Goal: Information Seeking & Learning: Learn about a topic

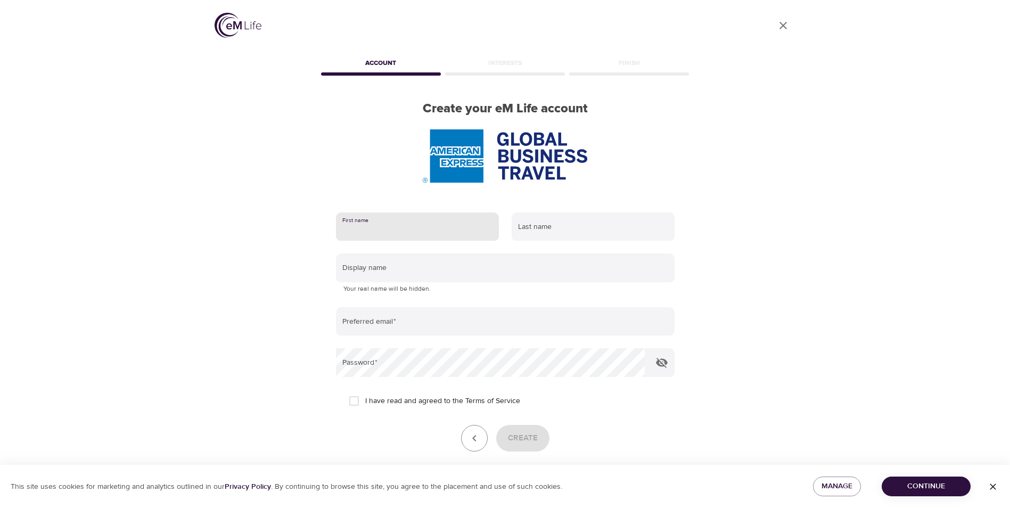
click at [393, 232] on input "text" at bounding box center [417, 227] width 163 height 29
type input "[PERSON_NAME]"
type input "[PERSON_NAME][EMAIL_ADDRESS][PERSON_NAME][DOMAIN_NAME]"
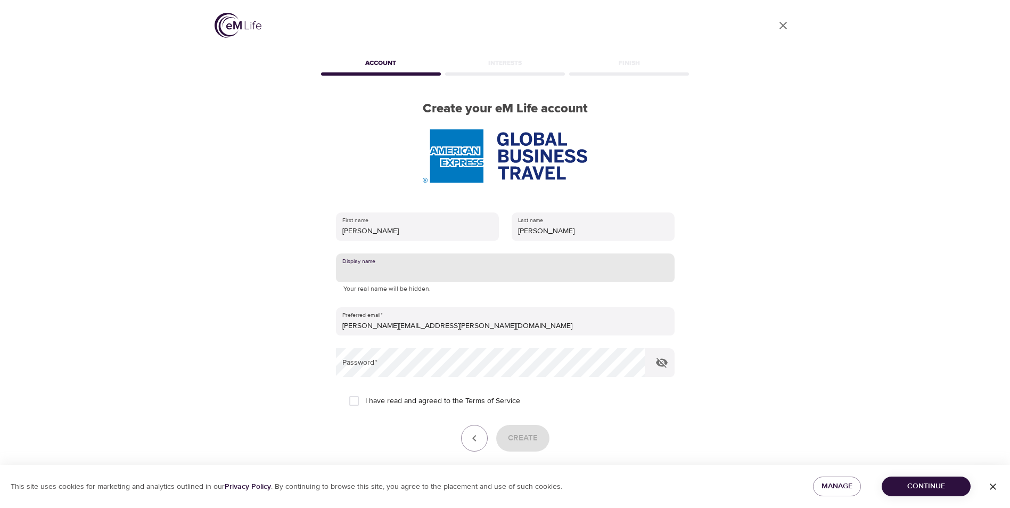
click at [405, 272] on input "text" at bounding box center [505, 268] width 339 height 29
type input "[PERSON_NAME]"
click at [401, 401] on span "I have read and agreed to the Terms of Service" at bounding box center [442, 401] width 155 height 11
click at [365, 401] on input "I have read and agreed to the Terms of Service" at bounding box center [354, 401] width 22 height 22
checkbox input "true"
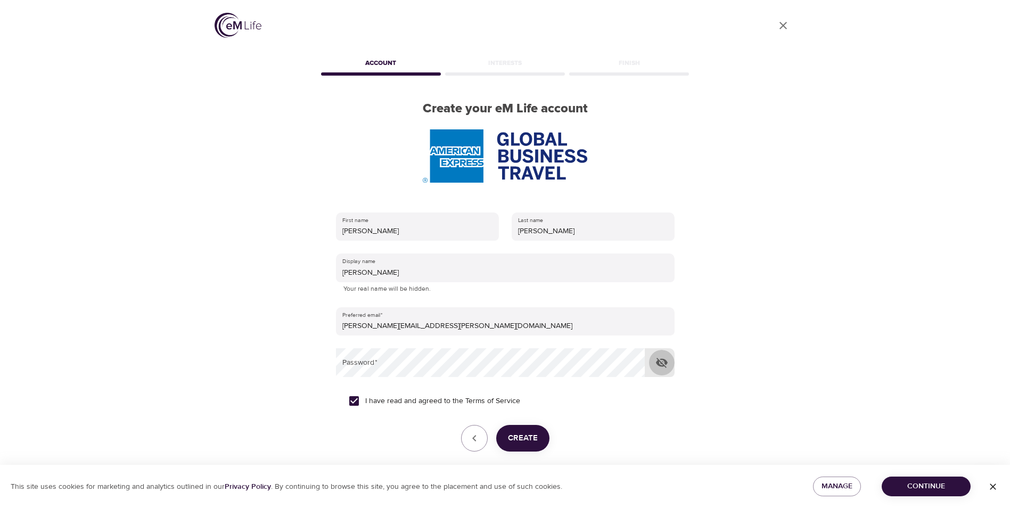
click at [662, 365] on icon "button" at bounding box center [662, 362] width 13 height 13
click at [525, 436] on span "Create" at bounding box center [523, 438] width 30 height 14
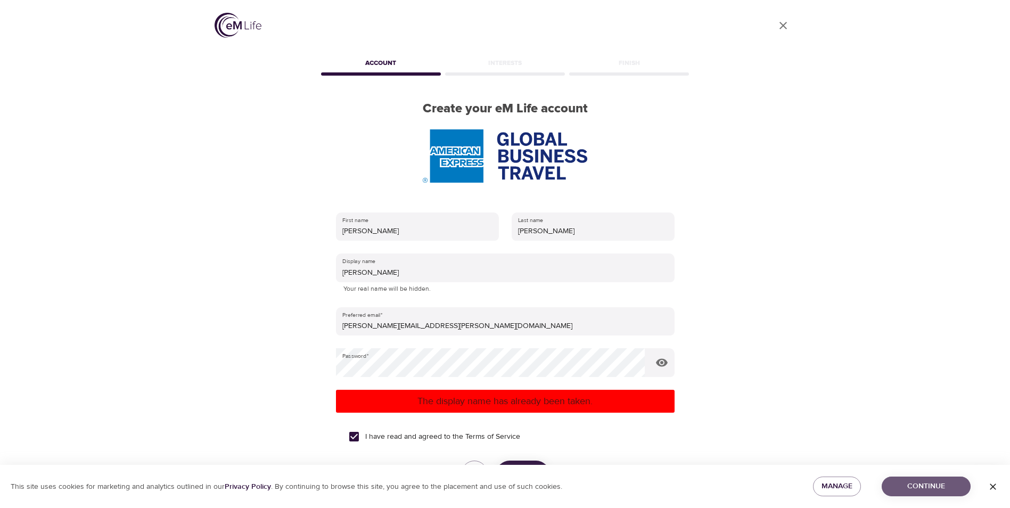
click at [924, 487] on span "Continue" at bounding box center [927, 486] width 72 height 13
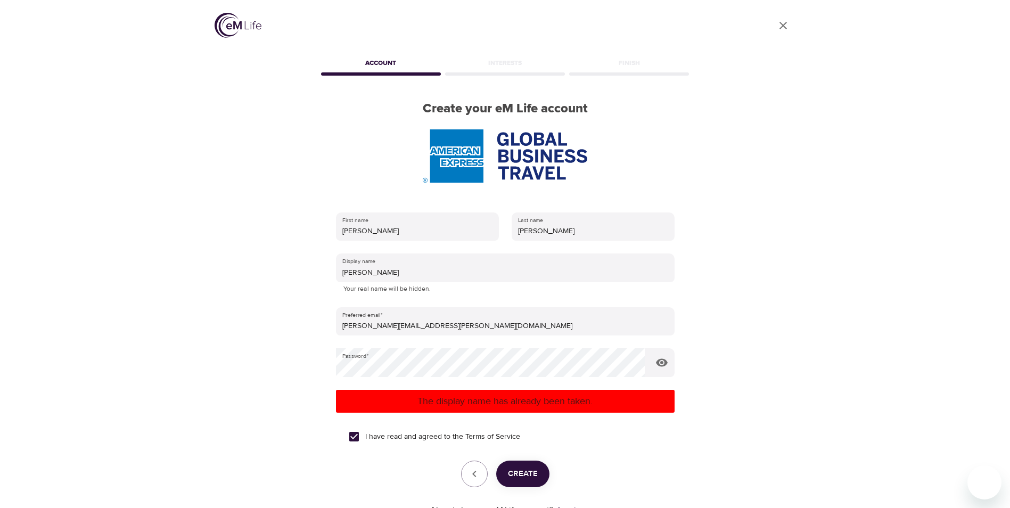
scroll to position [53, 0]
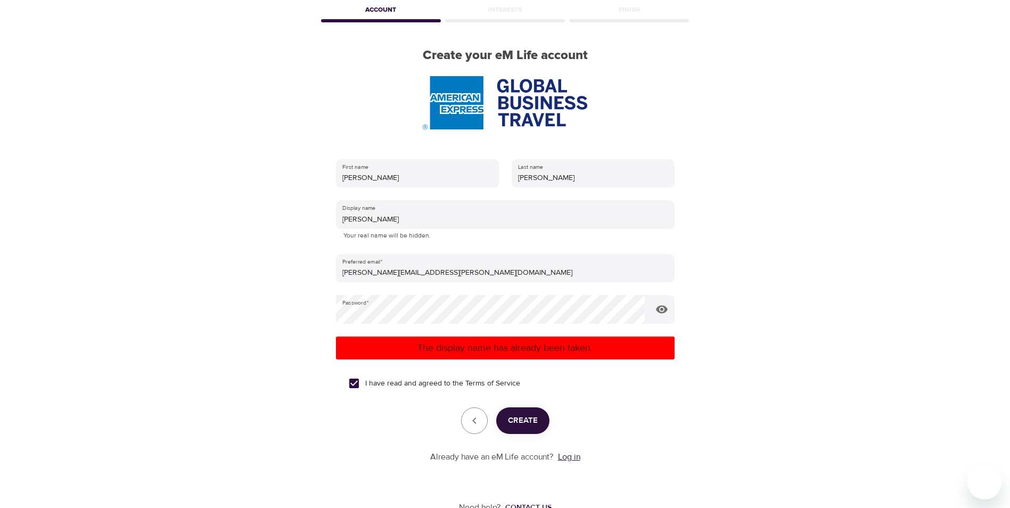
click at [571, 461] on link "Log in" at bounding box center [569, 457] width 22 height 11
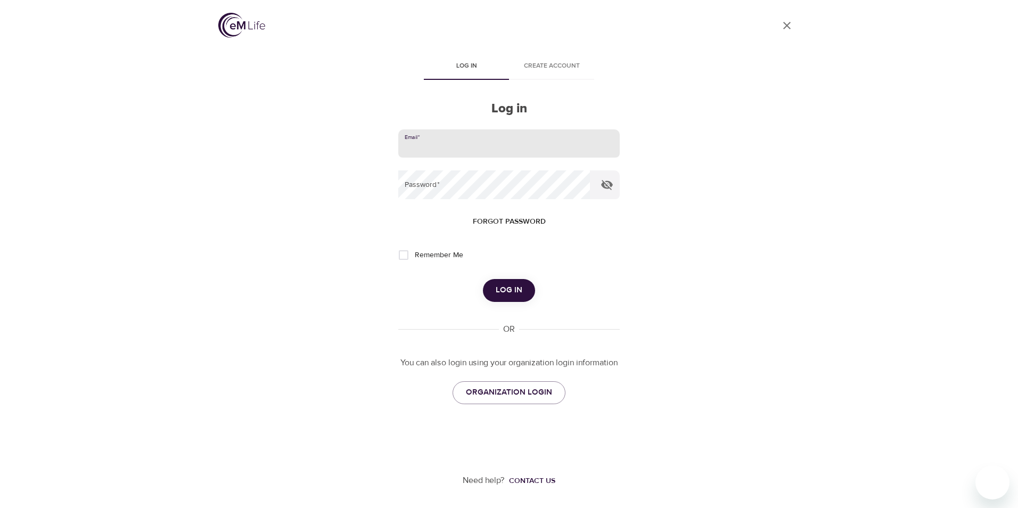
click at [448, 140] on input "email" at bounding box center [509, 143] width 222 height 29
type input "[PERSON_NAME][EMAIL_ADDRESS][PERSON_NAME][DOMAIN_NAME]"
click at [567, 215] on div "Forgot password" at bounding box center [509, 222] width 222 height 20
click at [603, 185] on icon "button" at bounding box center [607, 185] width 12 height 10
click at [440, 250] on span "Remember Me" at bounding box center [439, 255] width 48 height 11
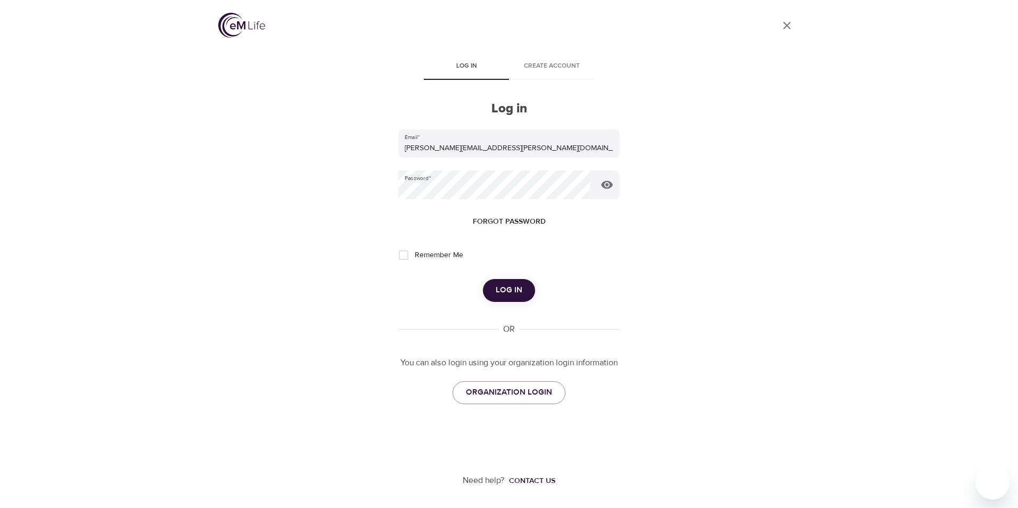
click at [415, 250] on input "Remember Me" at bounding box center [404, 255] width 22 height 22
checkbox input "true"
click at [527, 294] on button "Log in" at bounding box center [509, 290] width 52 height 22
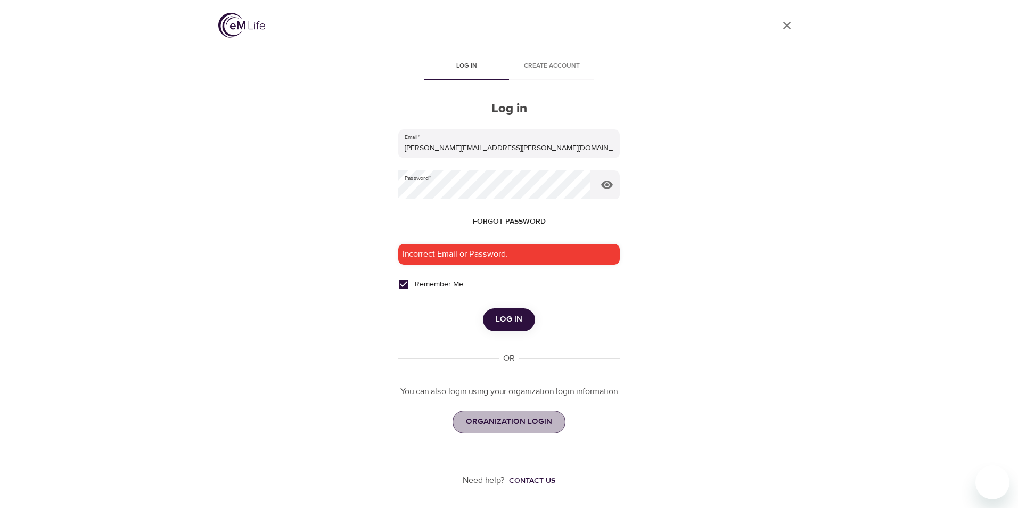
click at [526, 422] on span "ORGANIZATION LOGIN" at bounding box center [509, 422] width 86 height 14
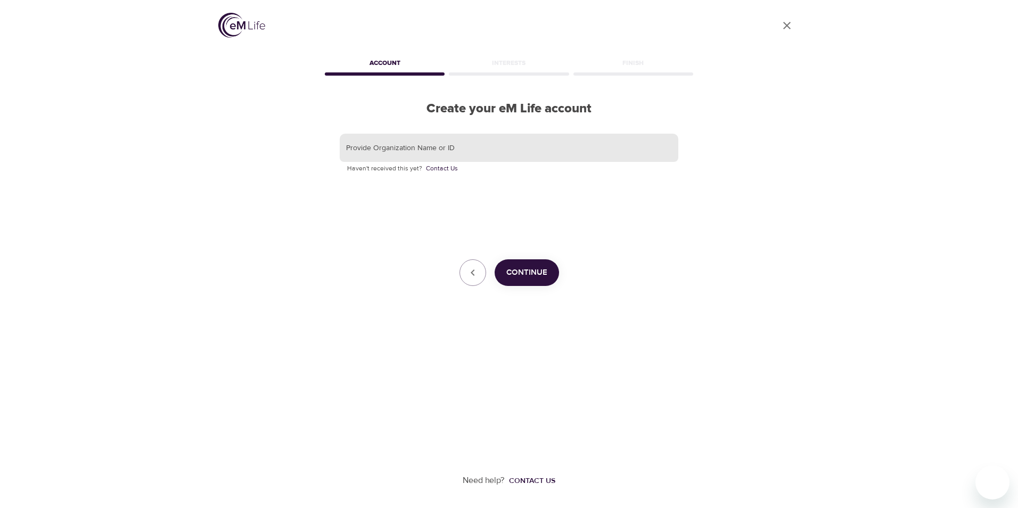
click at [414, 149] on input "text" at bounding box center [509, 148] width 339 height 29
type input "GBT"
click at [518, 272] on span "Continue" at bounding box center [527, 273] width 41 height 14
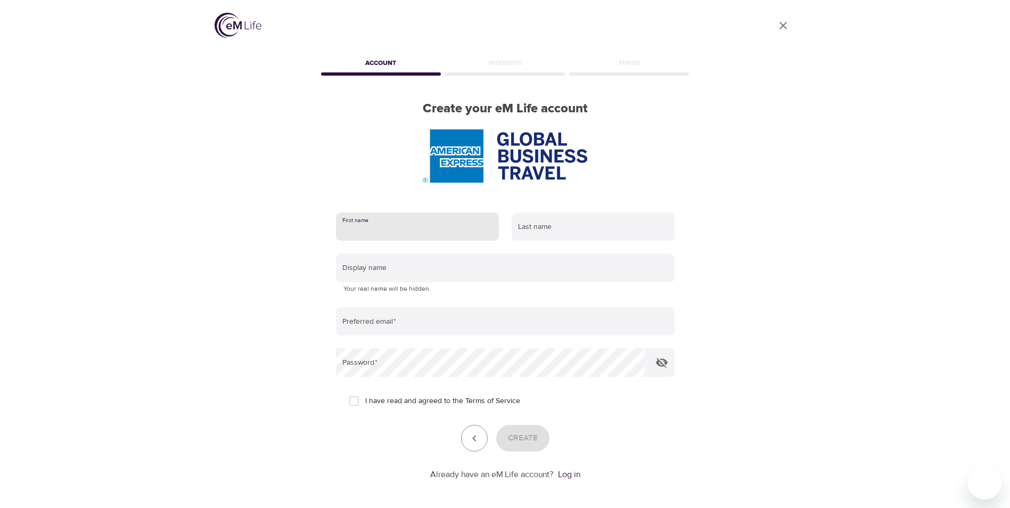
click at [451, 232] on input "text" at bounding box center [417, 227] width 163 height 29
type input "Maria"
type input "Henriquez"
type input "[PERSON_NAME]"
type input "[PERSON_NAME][EMAIL_ADDRESS][PERSON_NAME][DOMAIN_NAME]"
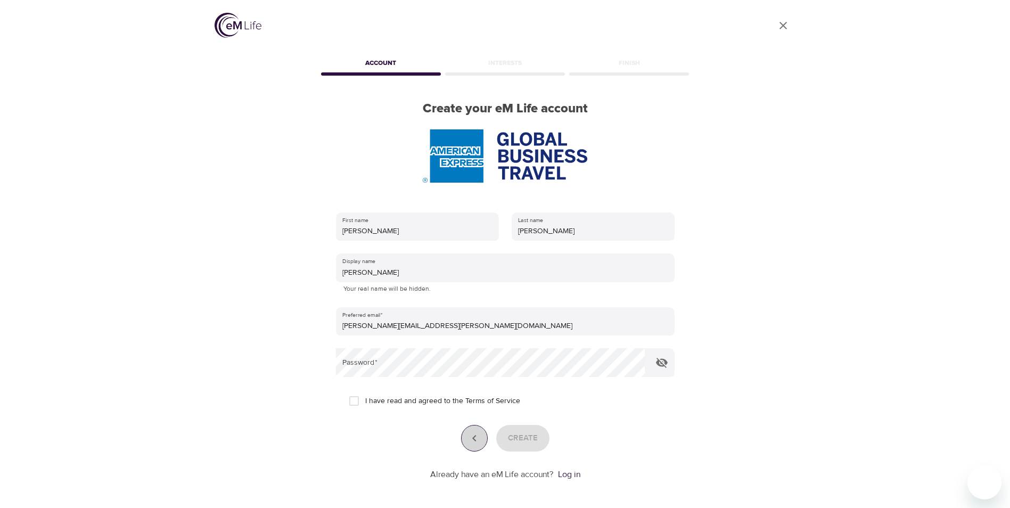
click at [478, 447] on button "button" at bounding box center [474, 438] width 27 height 27
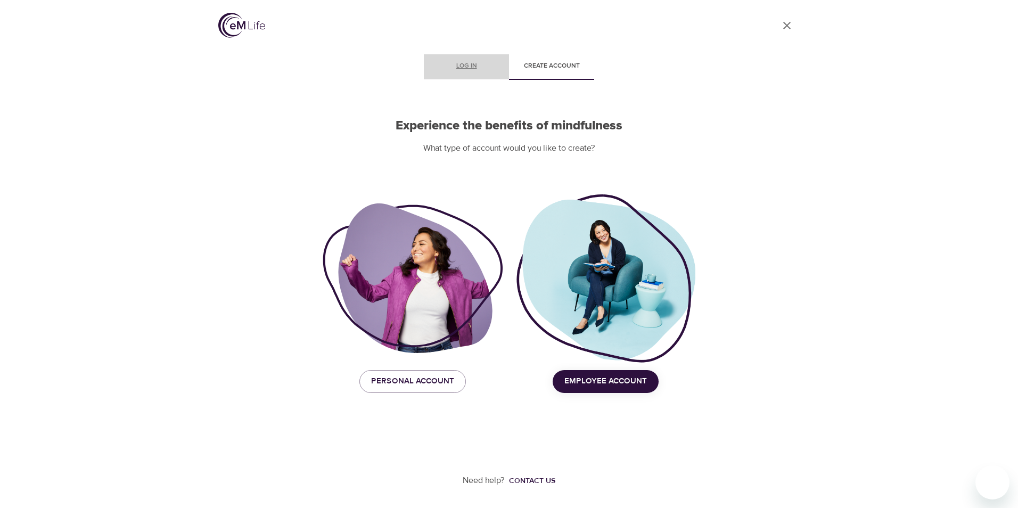
click at [464, 67] on span "Log in" at bounding box center [466, 66] width 72 height 11
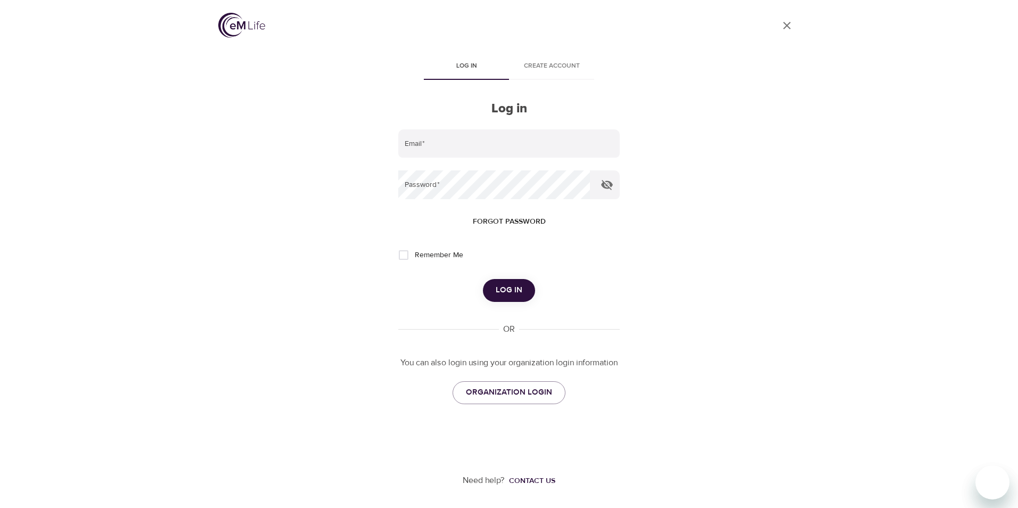
click at [493, 223] on span "Forgot password" at bounding box center [509, 221] width 73 height 13
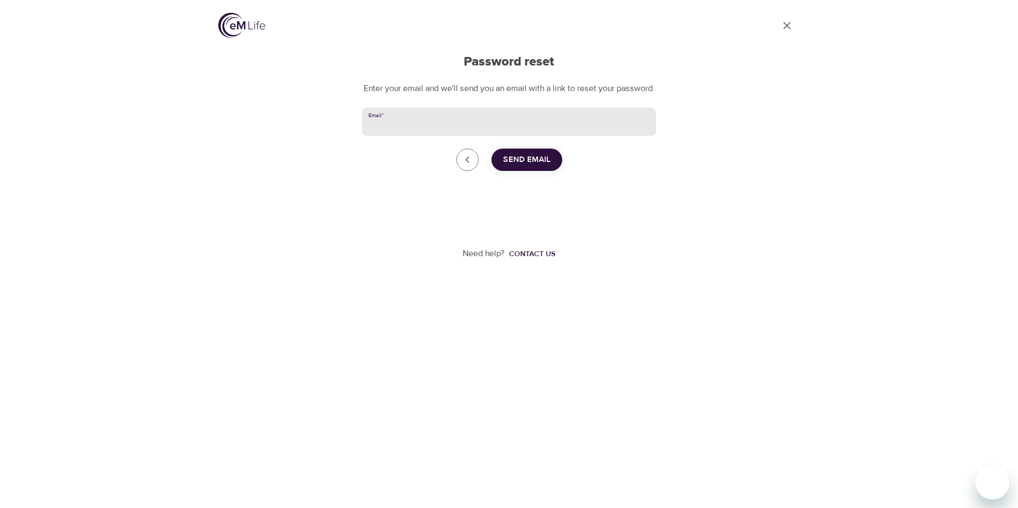
click at [413, 132] on input "Email   *" at bounding box center [509, 122] width 294 height 29
type input "[PERSON_NAME][EMAIL_ADDRESS][PERSON_NAME][DOMAIN_NAME]"
click at [534, 167] on span "Send Email" at bounding box center [526, 160] width 47 height 14
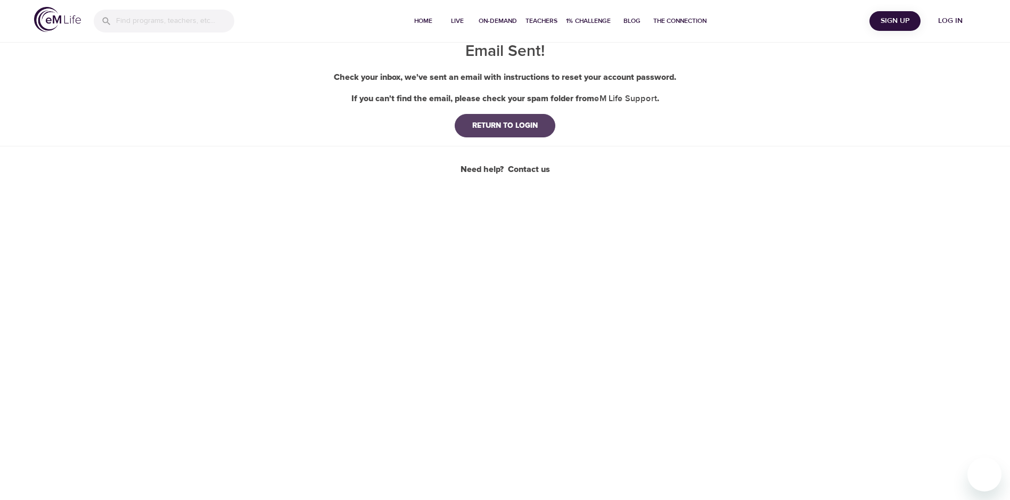
click at [530, 122] on div "RETURN TO LOGIN" at bounding box center [505, 125] width 83 height 11
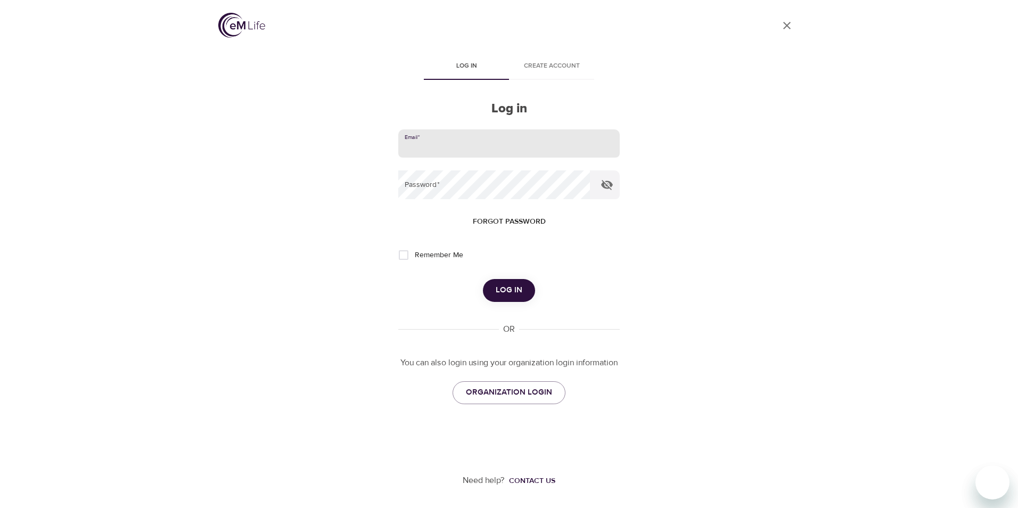
click at [520, 140] on input "email" at bounding box center [509, 143] width 222 height 29
type input "[PERSON_NAME][EMAIL_ADDRESS][PERSON_NAME][DOMAIN_NAME]"
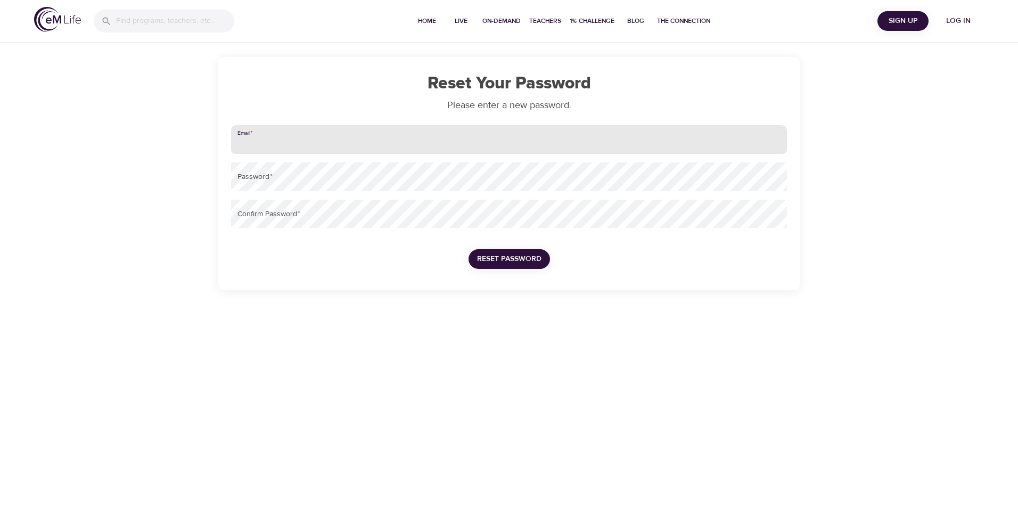
click at [283, 145] on input "email" at bounding box center [509, 139] width 556 height 29
type input "[PERSON_NAME][EMAIL_ADDRESS][PERSON_NAME][DOMAIN_NAME]"
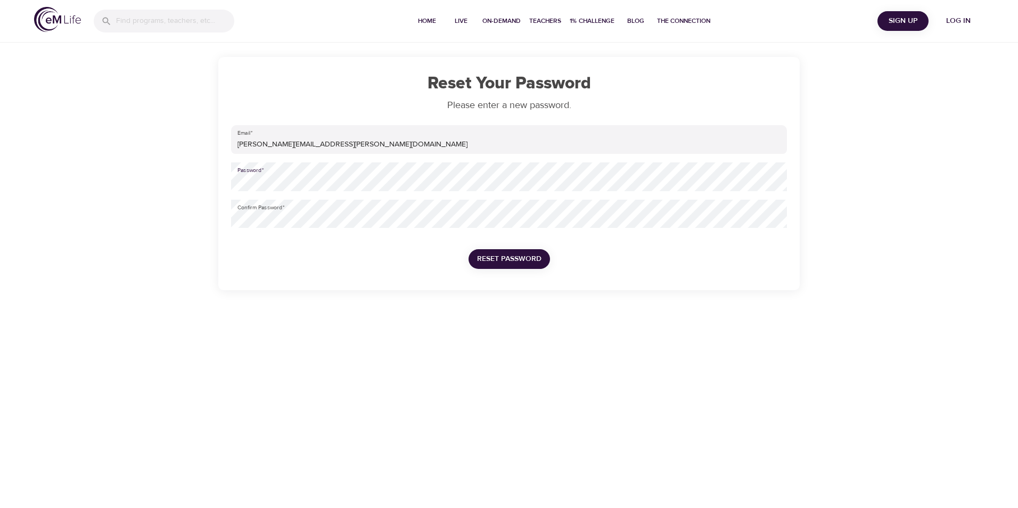
click at [533, 258] on span "Reset Password" at bounding box center [509, 258] width 64 height 13
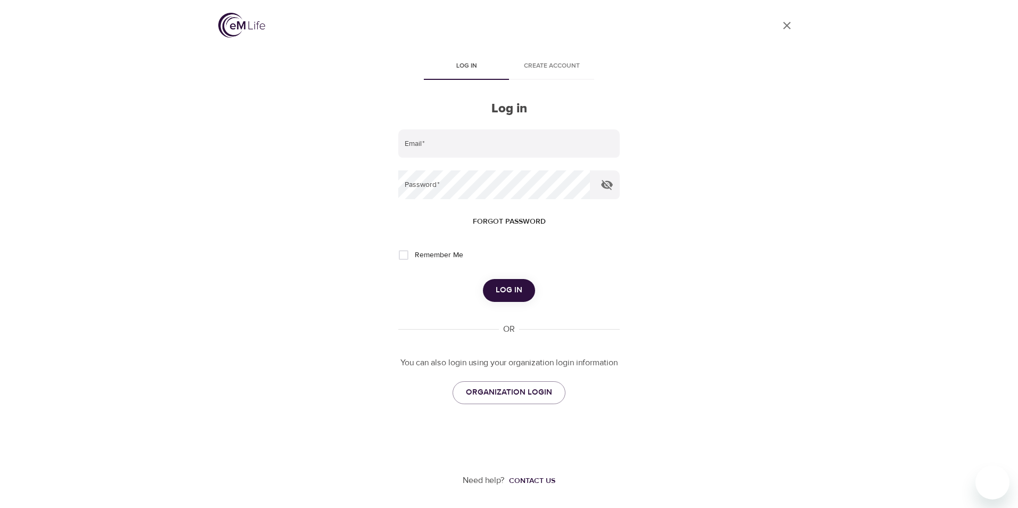
type input "[PERSON_NAME][EMAIL_ADDRESS][PERSON_NAME][DOMAIN_NAME]"
click at [603, 186] on icon "button" at bounding box center [607, 185] width 12 height 10
click at [432, 258] on span "Remember Me" at bounding box center [439, 255] width 48 height 11
click at [415, 258] on input "Remember Me" at bounding box center [404, 255] width 22 height 22
checkbox input "true"
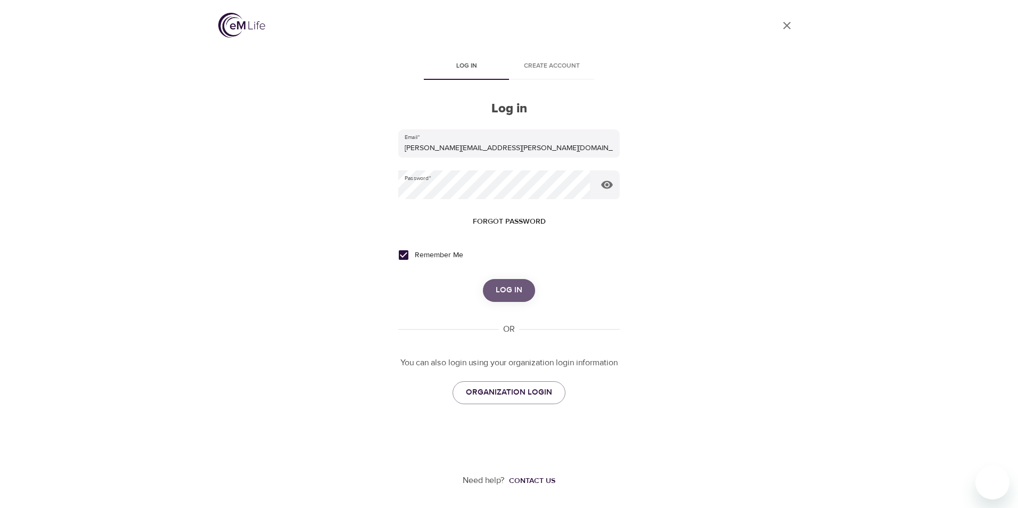
click at [494, 281] on button "Log in" at bounding box center [509, 290] width 52 height 22
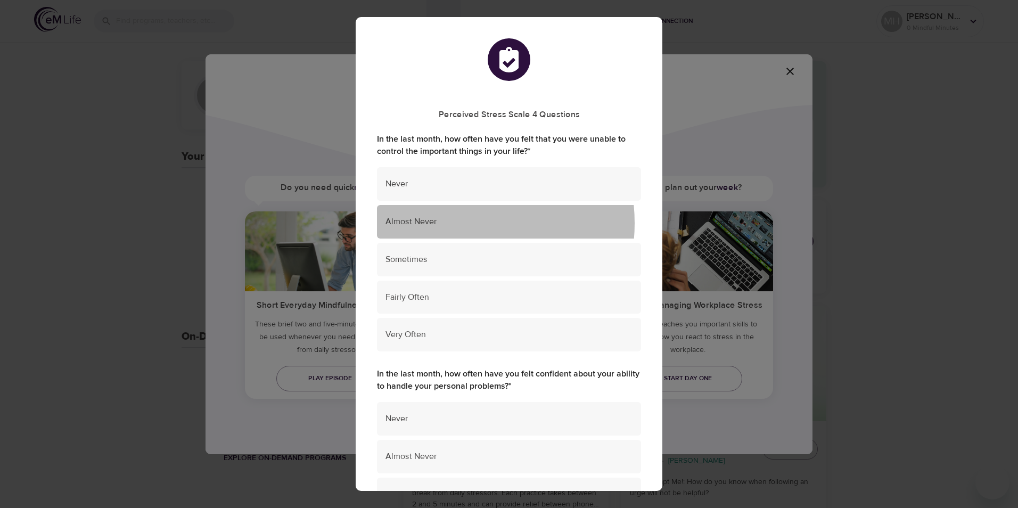
click at [454, 223] on span "Almost Never" at bounding box center [509, 222] width 247 height 12
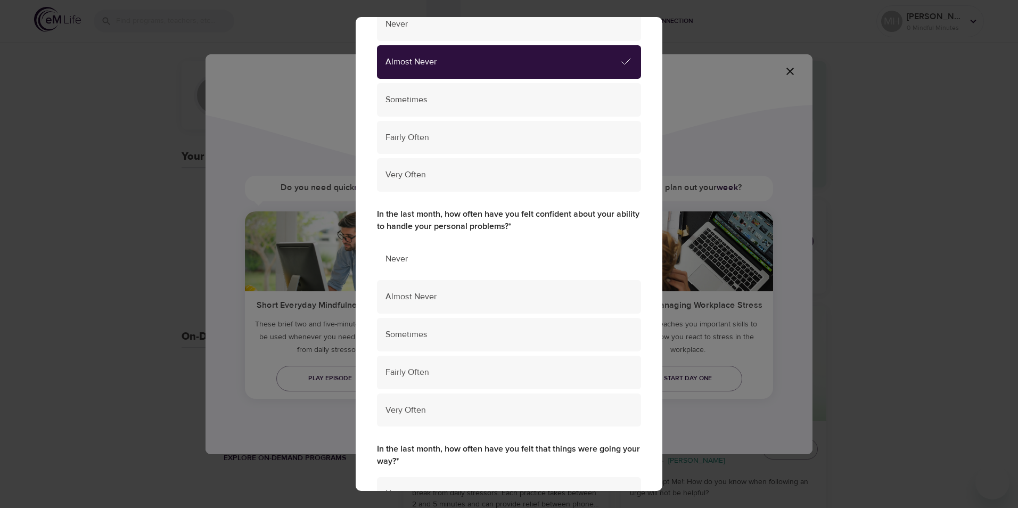
scroll to position [213, 0]
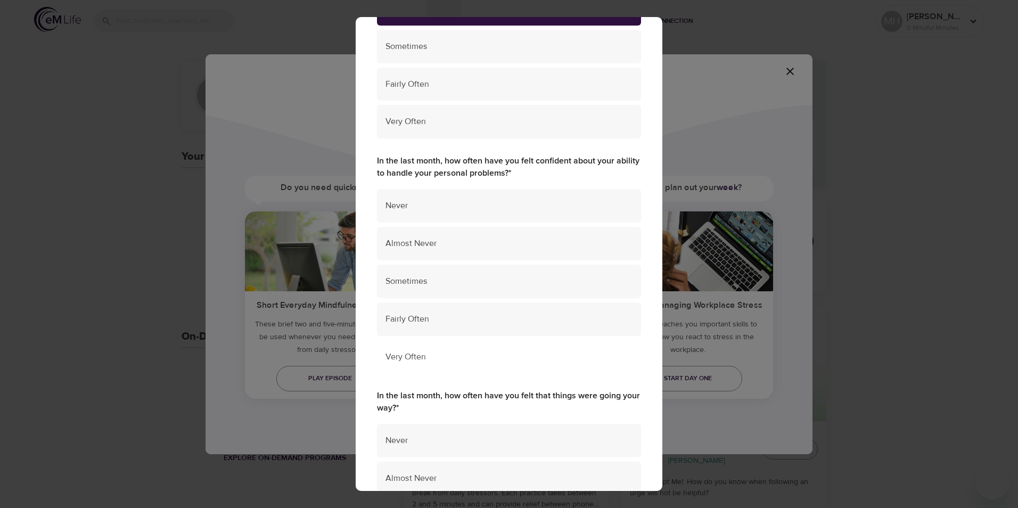
click at [500, 348] on div "Very Often" at bounding box center [509, 357] width 264 height 34
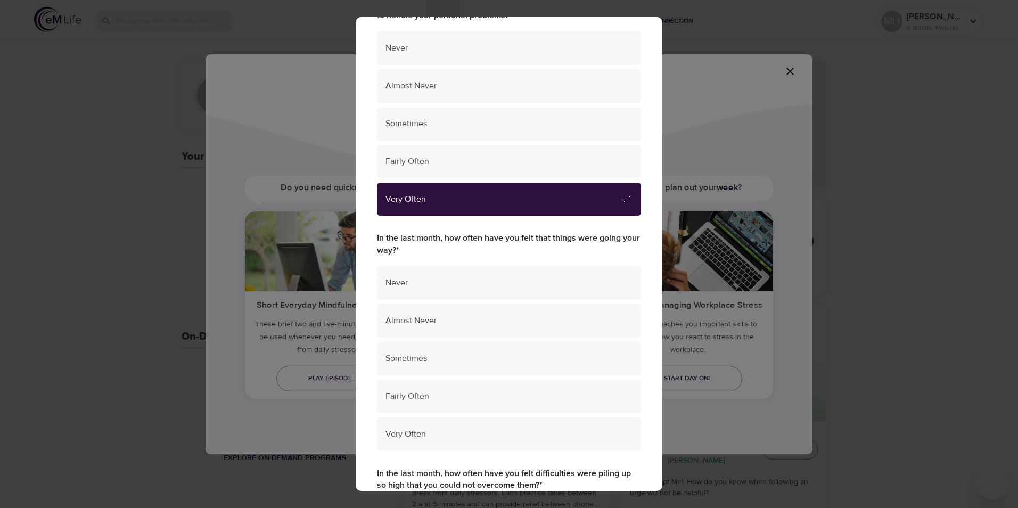
scroll to position [373, 0]
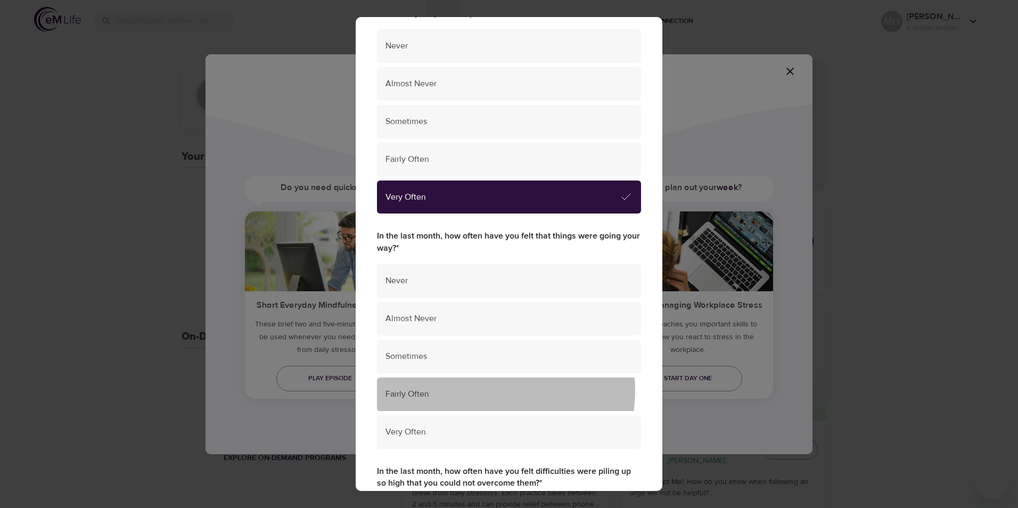
click at [494, 390] on span "Fairly Often" at bounding box center [509, 394] width 247 height 12
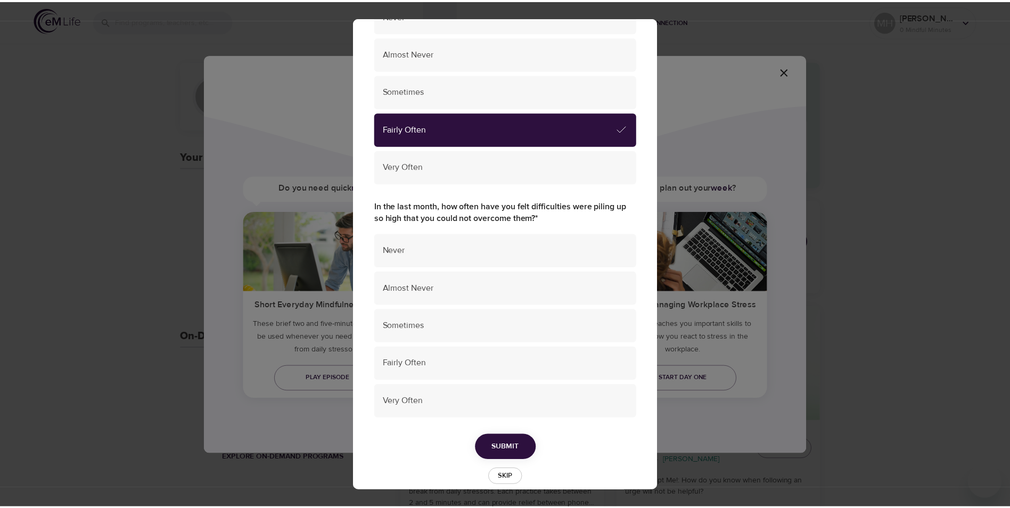
scroll to position [654, 0]
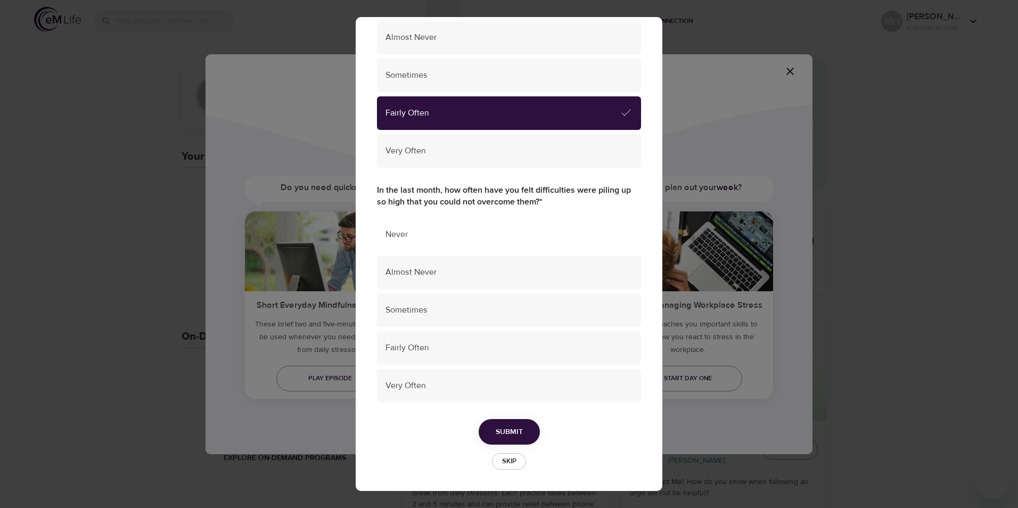
click at [494, 239] on span "Never" at bounding box center [509, 234] width 247 height 12
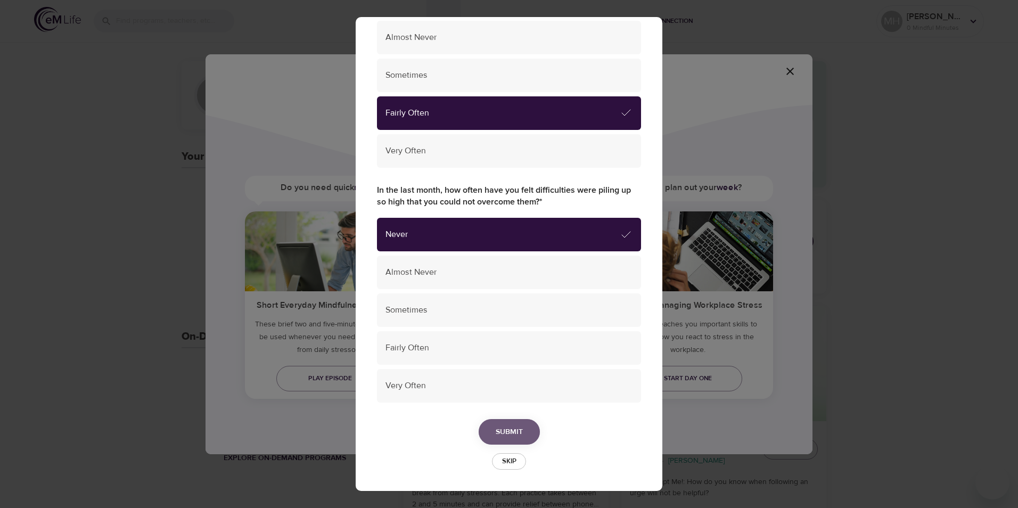
click at [507, 438] on span "Submit" at bounding box center [509, 432] width 27 height 13
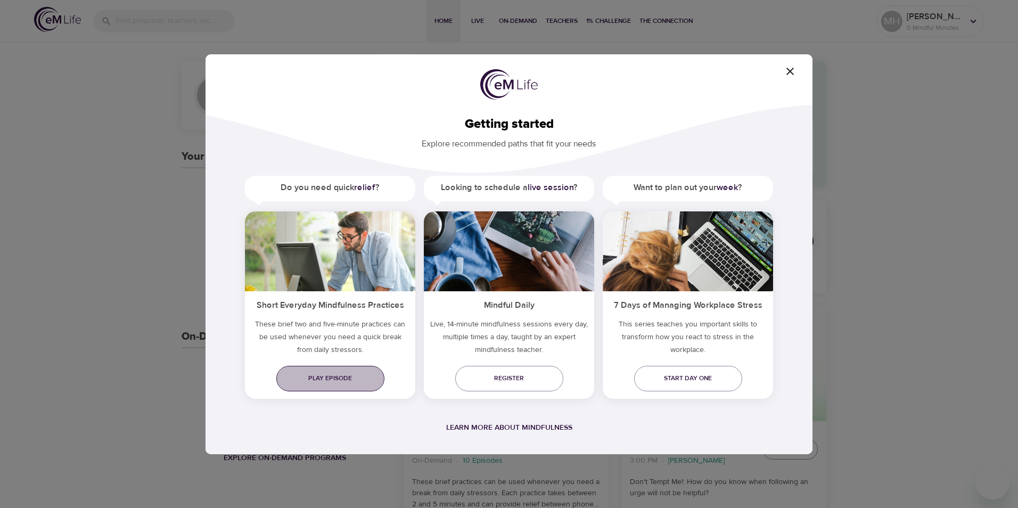
click at [358, 377] on span "Play episode" at bounding box center [330, 378] width 91 height 11
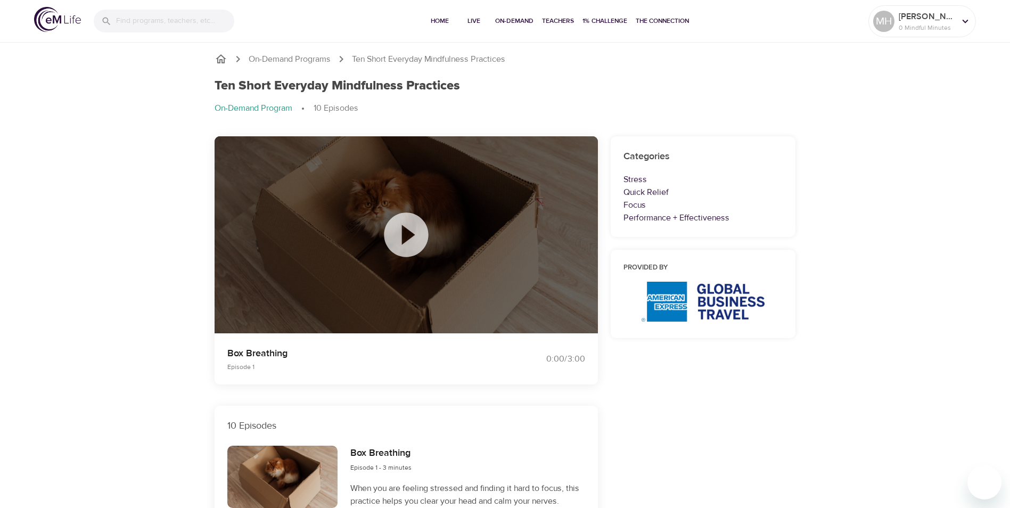
click at [415, 246] on icon at bounding box center [406, 235] width 44 height 44
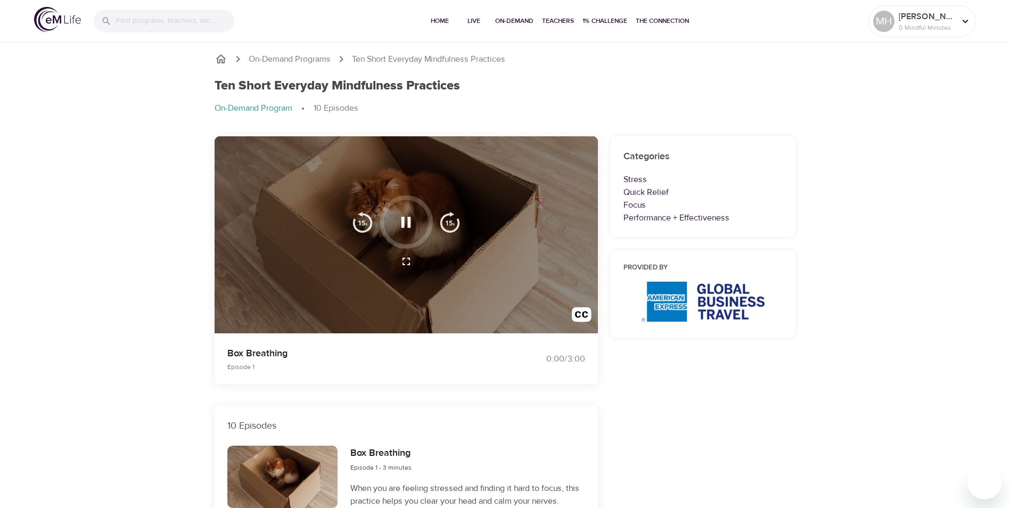
drag, startPoint x: 296, startPoint y: 353, endPoint x: 228, endPoint y: 356, distance: 67.2
click at [228, 356] on p "Box Breathing" at bounding box center [359, 353] width 265 height 14
copy p "Box Breathing"
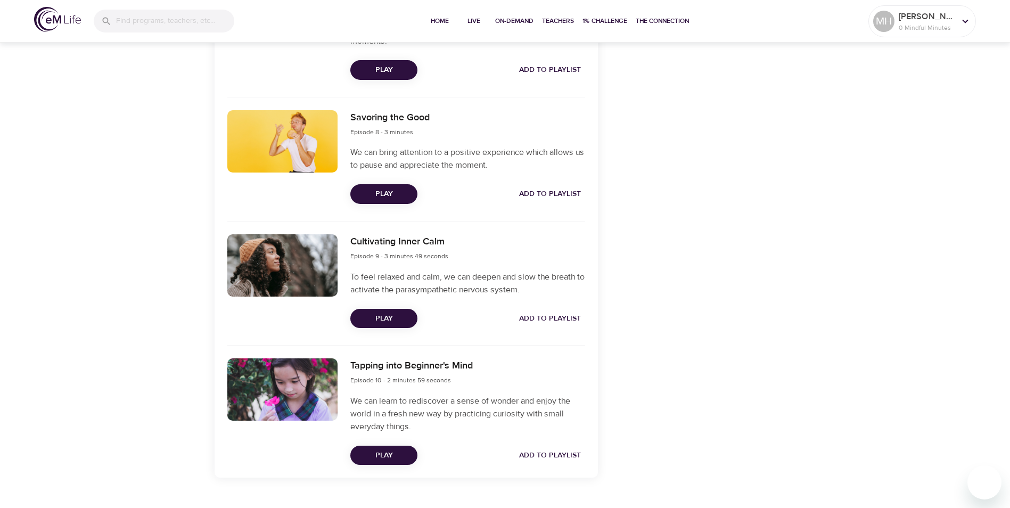
scroll to position [1305, 0]
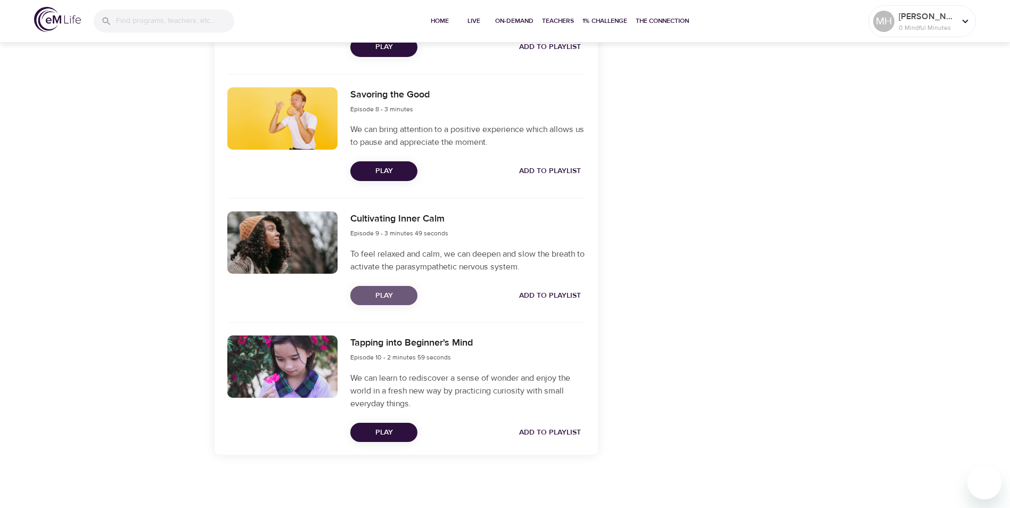
click at [386, 290] on span "Play" at bounding box center [384, 295] width 50 height 13
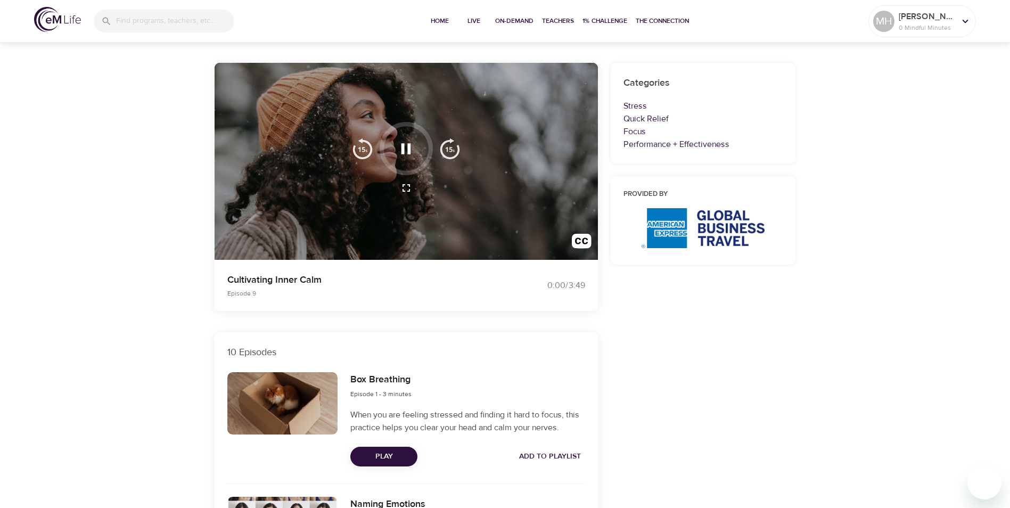
scroll to position [0, 0]
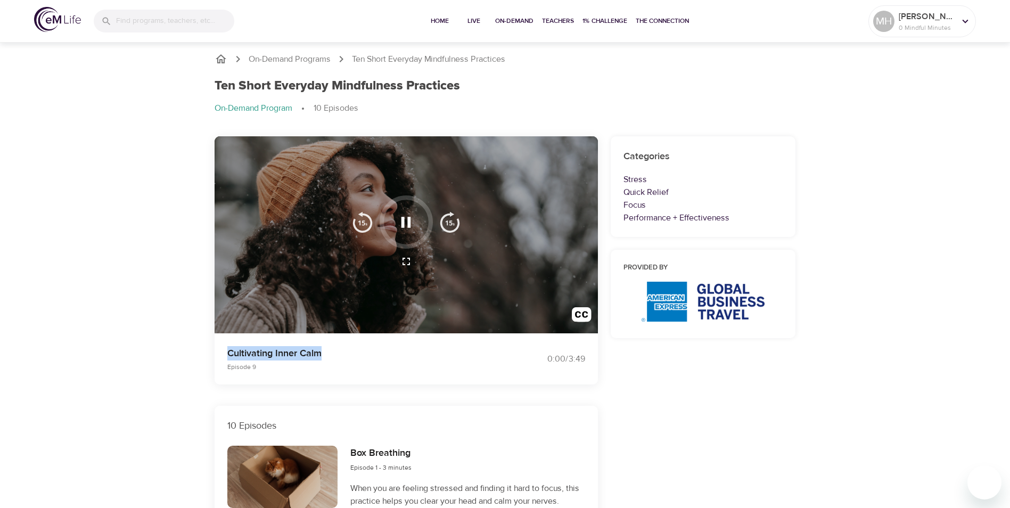
drag, startPoint x: 336, startPoint y: 358, endPoint x: 228, endPoint y: 361, distance: 107.6
click at [228, 361] on p "Cultivating Inner Calm" at bounding box center [359, 353] width 265 height 14
copy p "Cultivating Inner Calm"
click at [403, 353] on p "Cultivating Inner Calm" at bounding box center [359, 353] width 265 height 14
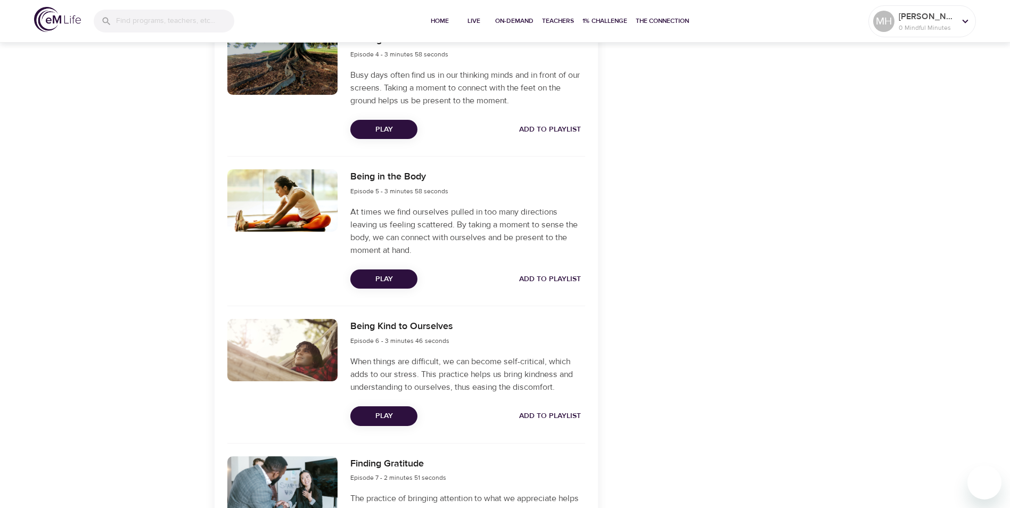
scroll to position [852, 0]
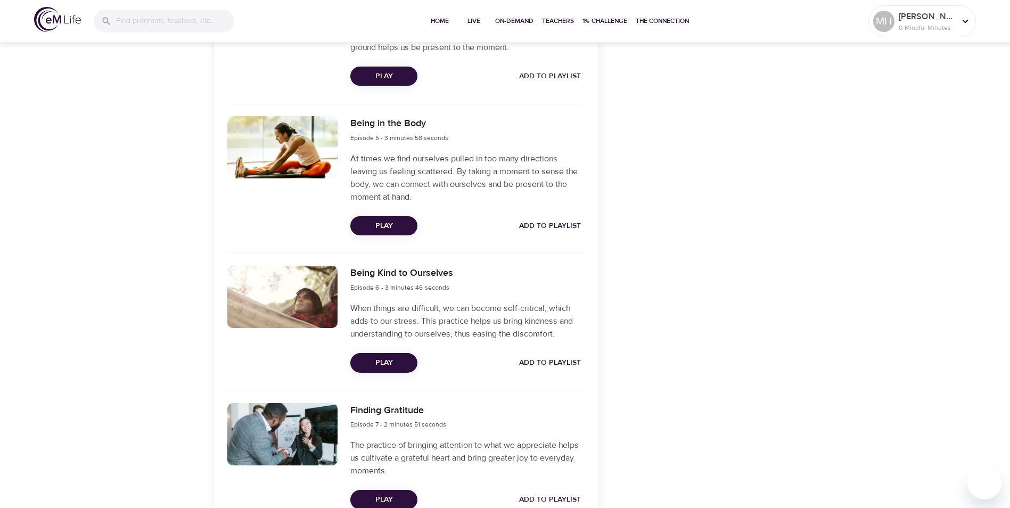
click at [377, 360] on span "Play" at bounding box center [384, 362] width 50 height 13
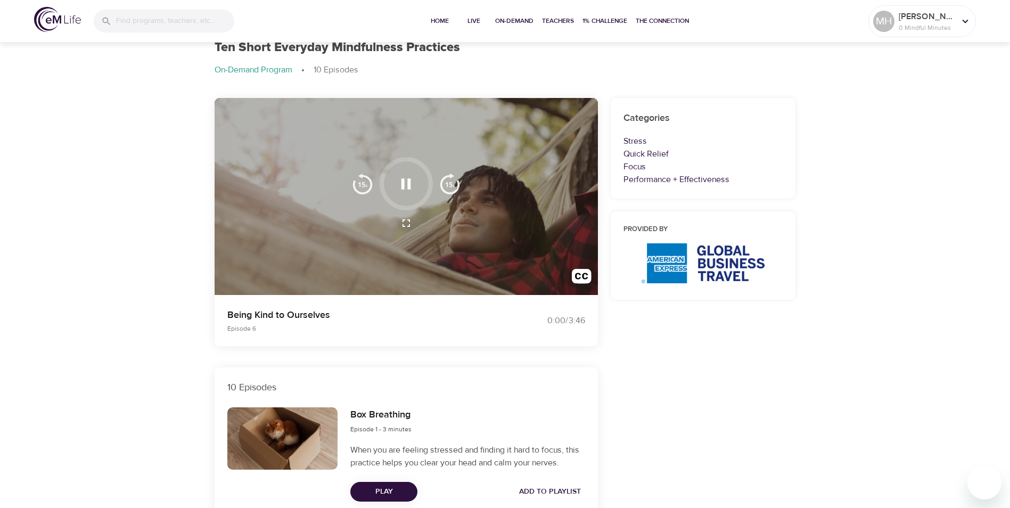
scroll to position [0, 0]
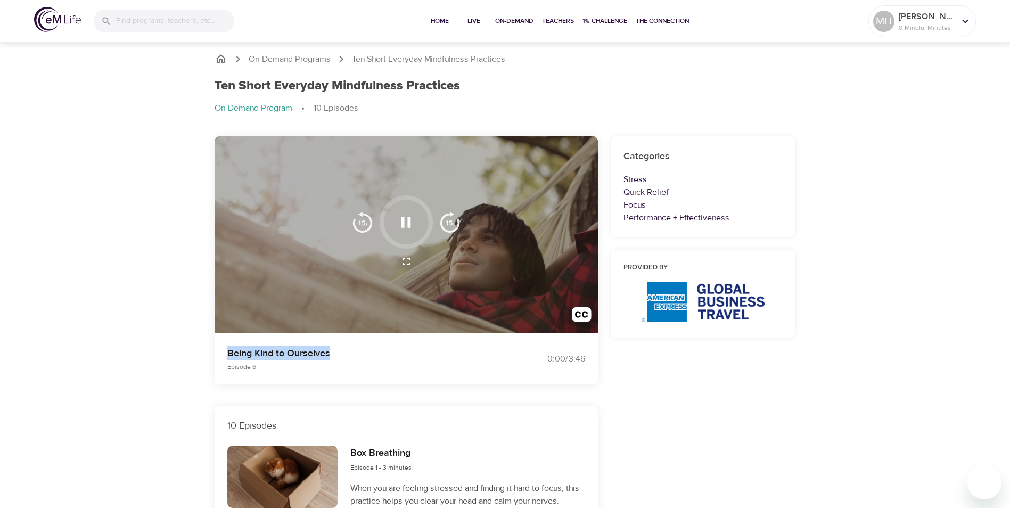
drag, startPoint x: 348, startPoint y: 354, endPoint x: 227, endPoint y: 356, distance: 120.9
click at [227, 356] on p "Being Kind to Ourselves" at bounding box center [359, 353] width 265 height 14
copy p "Being Kind to Ourselves"
click at [354, 116] on div "Ten Short Everyday Mindfulness Practices On-Demand Program 10 Episodes" at bounding box center [505, 101] width 594 height 58
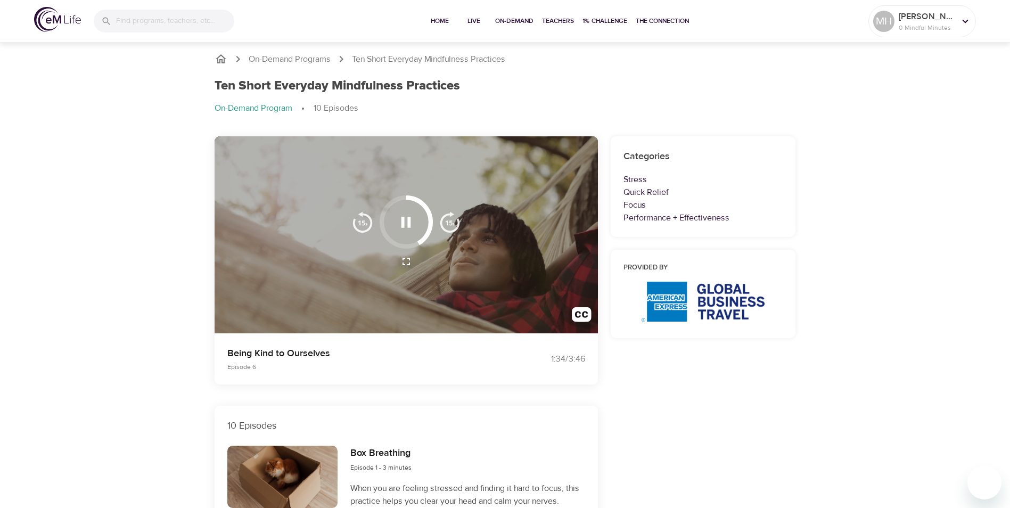
click at [242, 108] on p "On-Demand Program" at bounding box center [254, 108] width 78 height 12
click at [952, 26] on p "0 Mindful Minutes" at bounding box center [927, 28] width 56 height 10
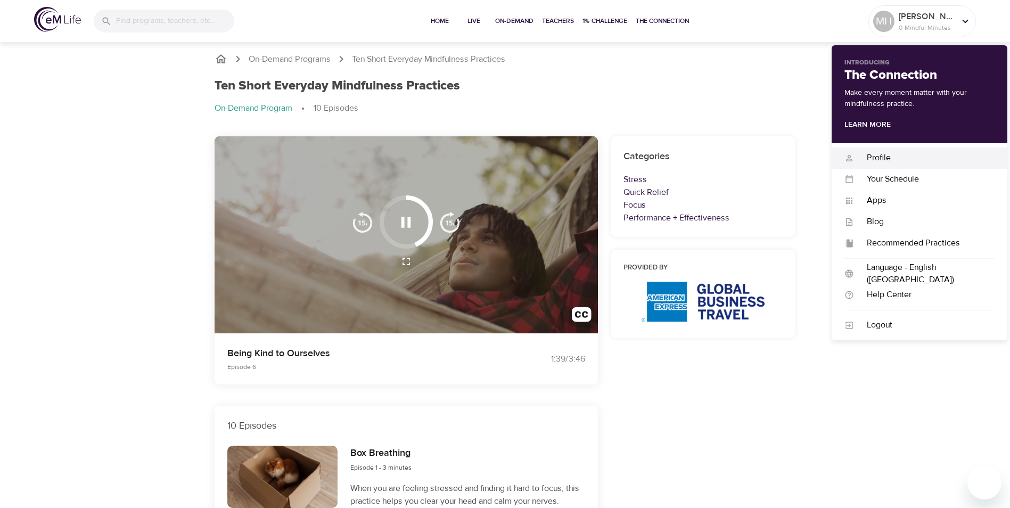
click at [879, 156] on div "Profile" at bounding box center [924, 158] width 141 height 12
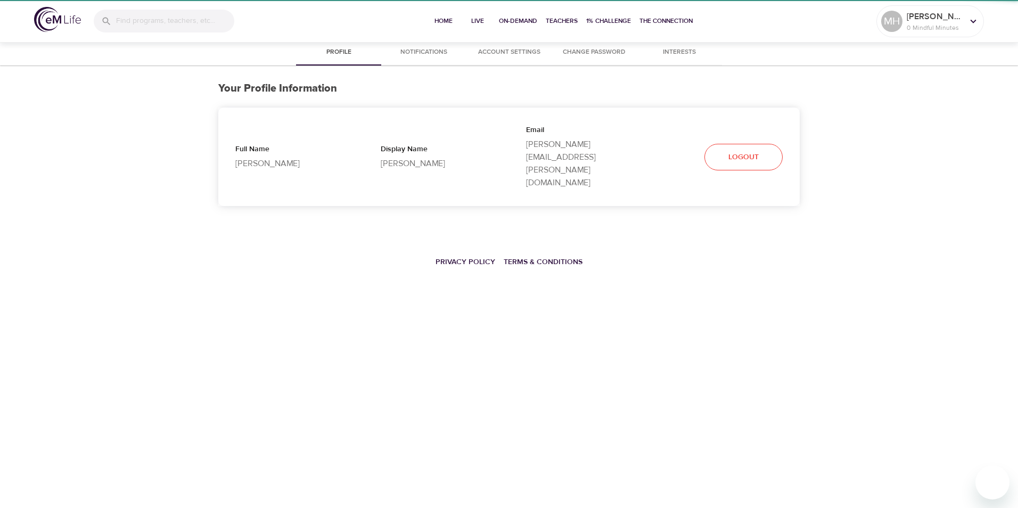
select select "10"
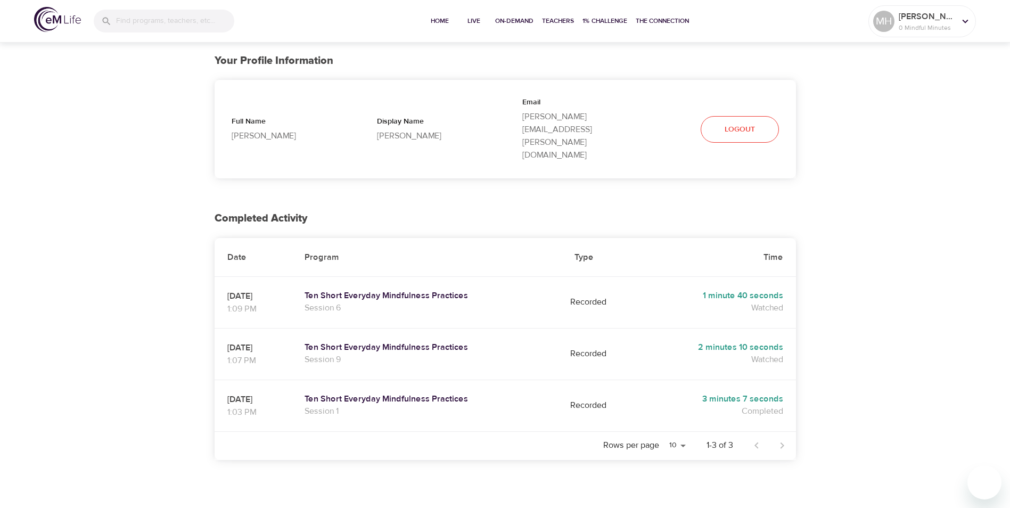
scroll to position [43, 0]
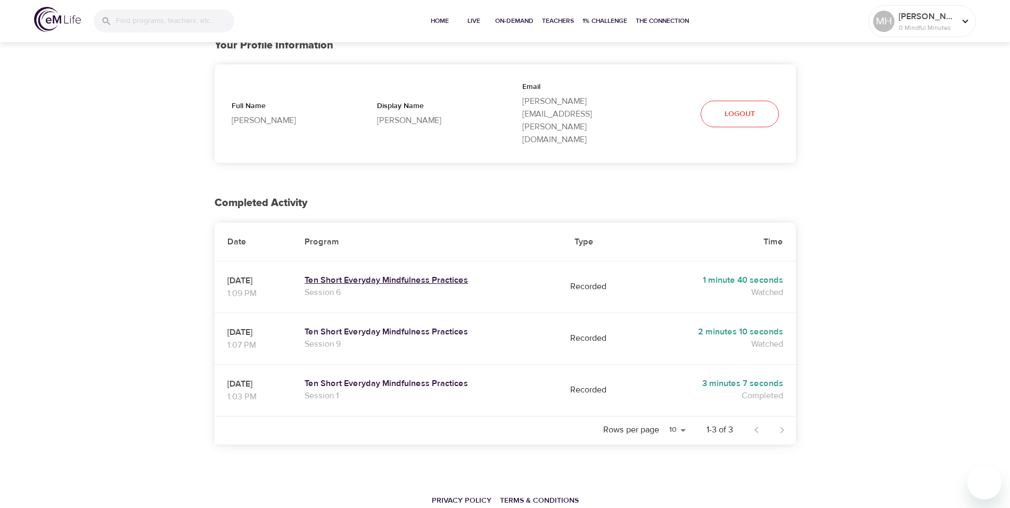
click at [409, 275] on h5 "Ten Short Everyday Mindfulness Practices" at bounding box center [427, 280] width 244 height 11
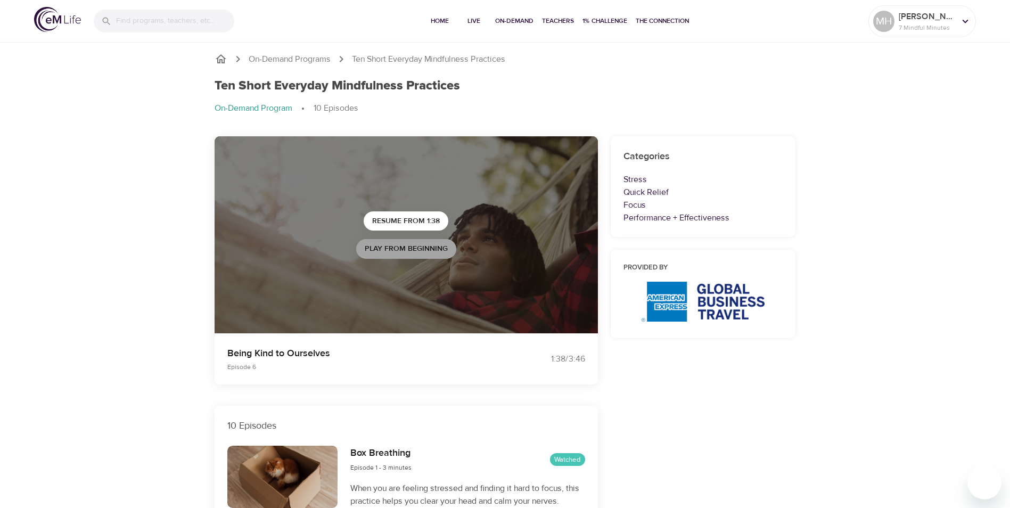
click at [409, 250] on span "Play from beginning" at bounding box center [406, 248] width 83 height 13
click at [964, 24] on icon at bounding box center [966, 21] width 12 height 12
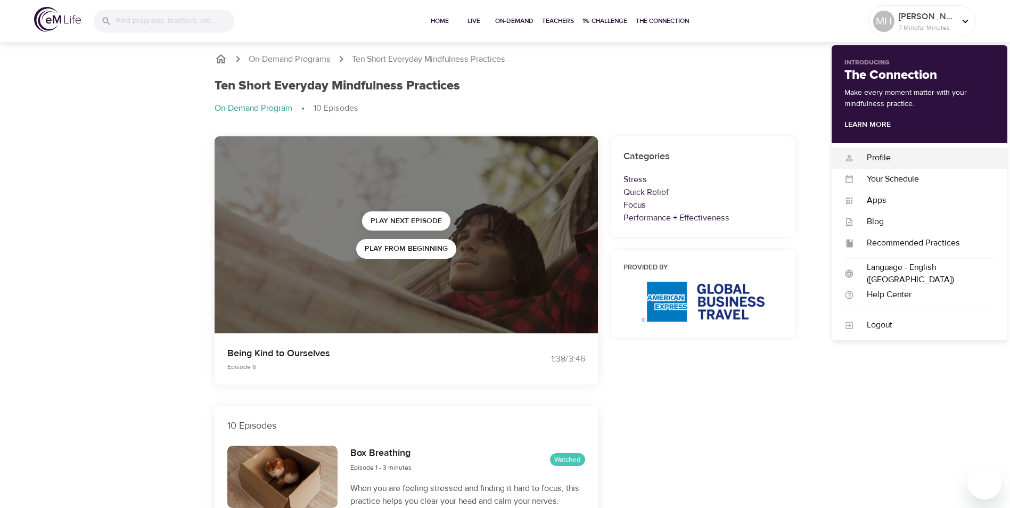
click at [869, 156] on div "Profile" at bounding box center [924, 158] width 141 height 12
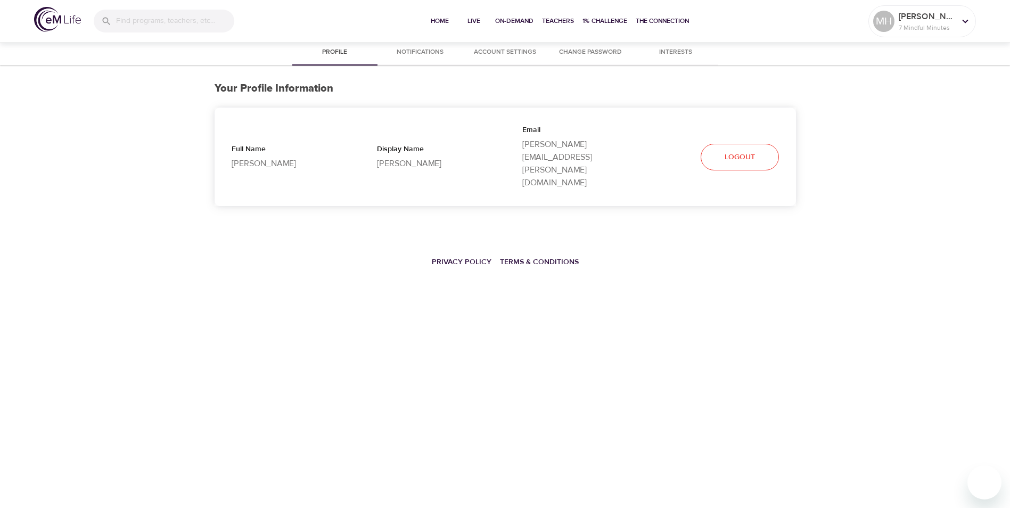
select select "10"
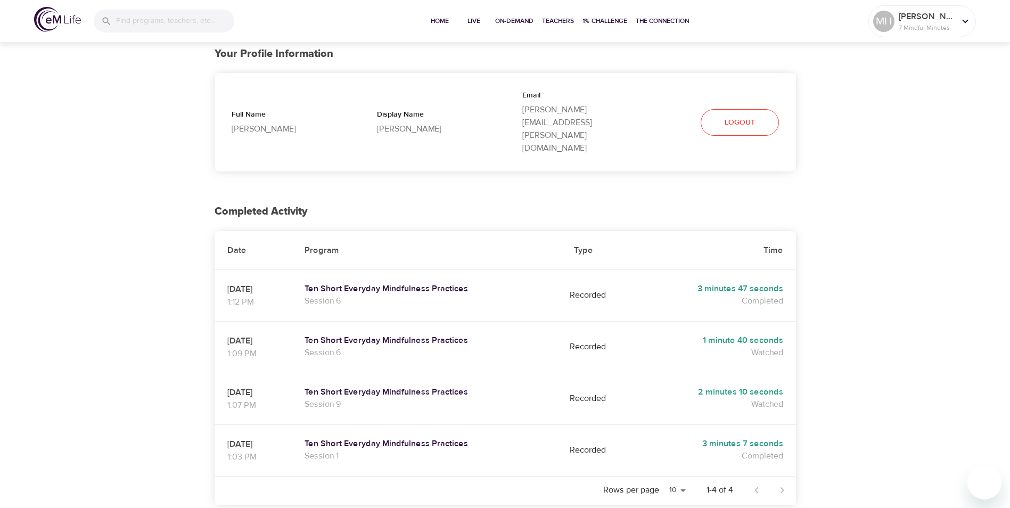
scroll to position [53, 0]
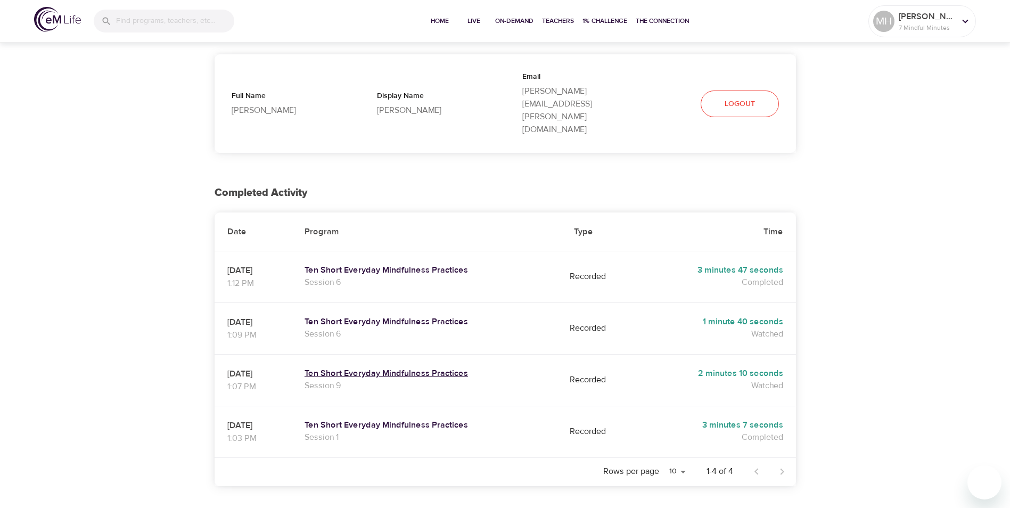
click at [402, 368] on h5 "Ten Short Everyday Mindfulness Practices" at bounding box center [427, 373] width 244 height 11
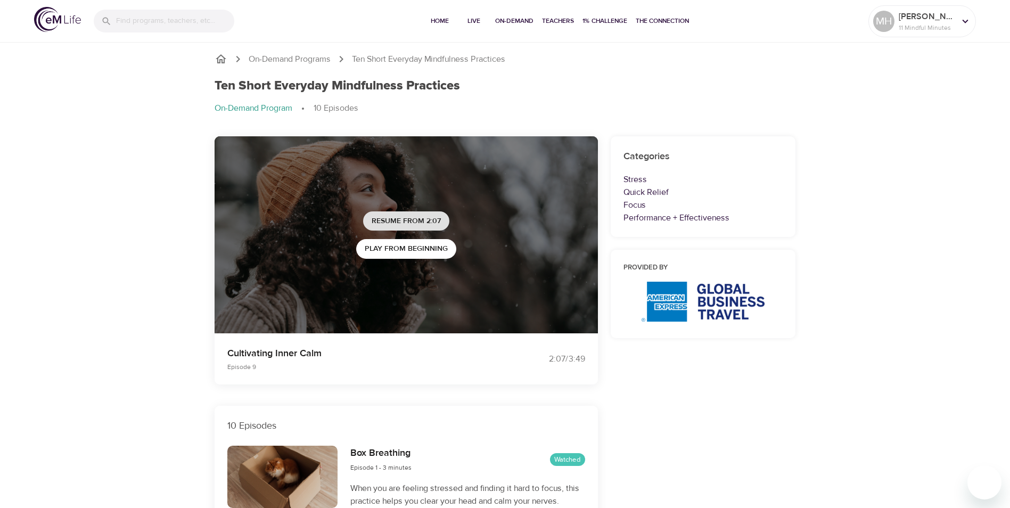
click at [429, 220] on span "Resume from 2:07" at bounding box center [406, 221] width 69 height 13
click at [955, 24] on p "11 Mindful Minutes" at bounding box center [927, 28] width 56 height 10
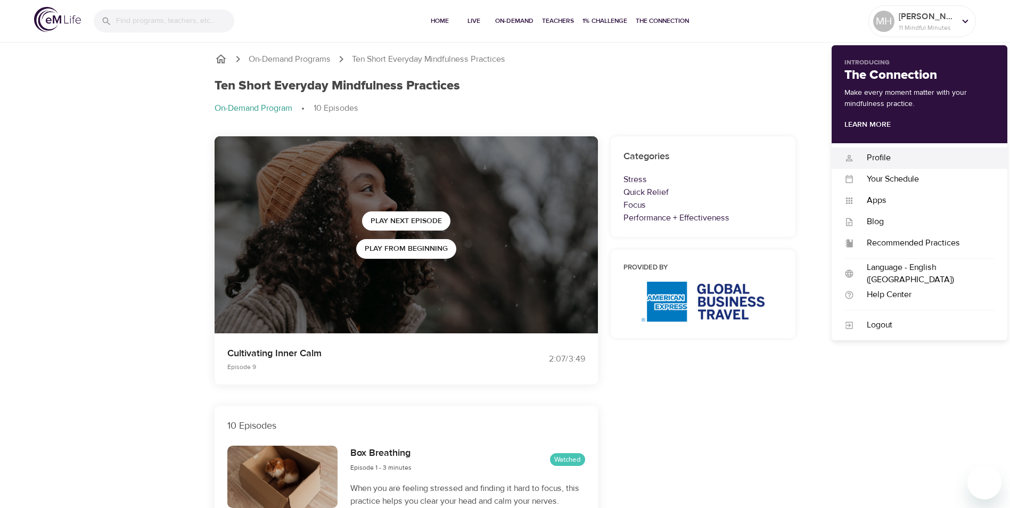
click at [891, 160] on div "Profile" at bounding box center [924, 158] width 141 height 12
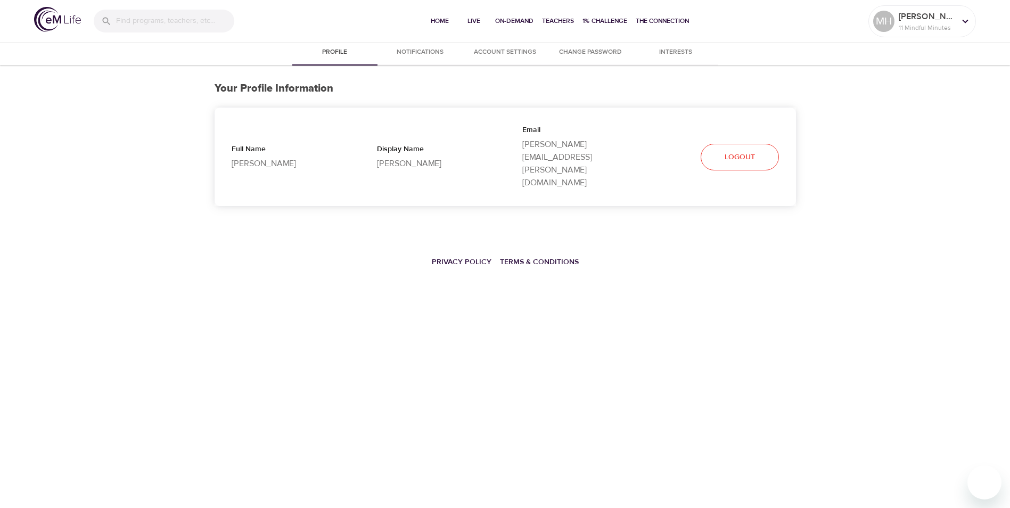
select select "10"
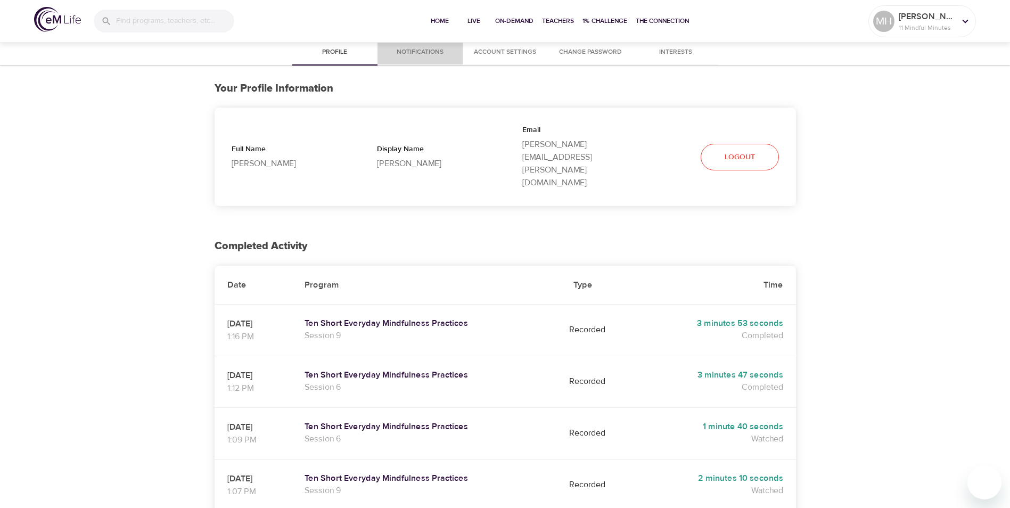
click at [436, 52] on span "Notifications" at bounding box center [420, 52] width 72 height 11
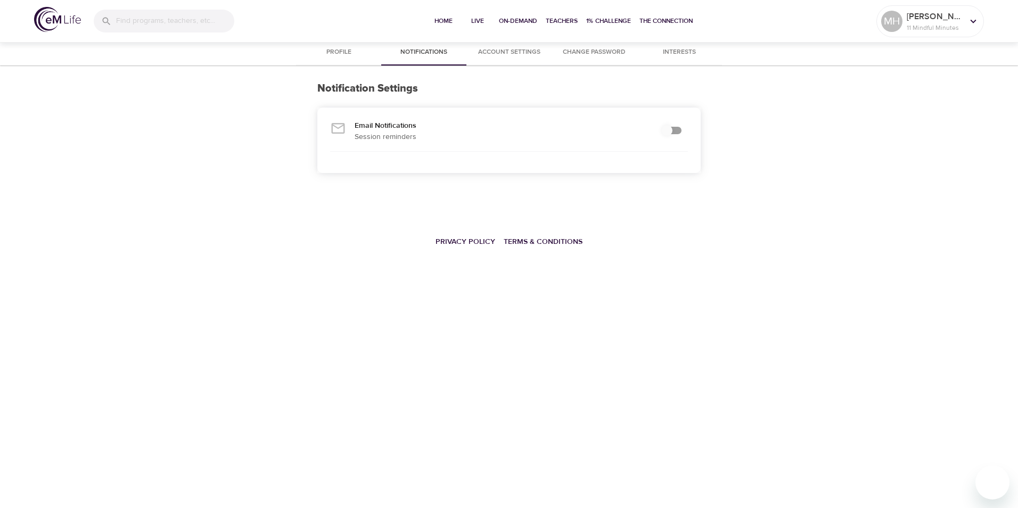
checkbox input "true"
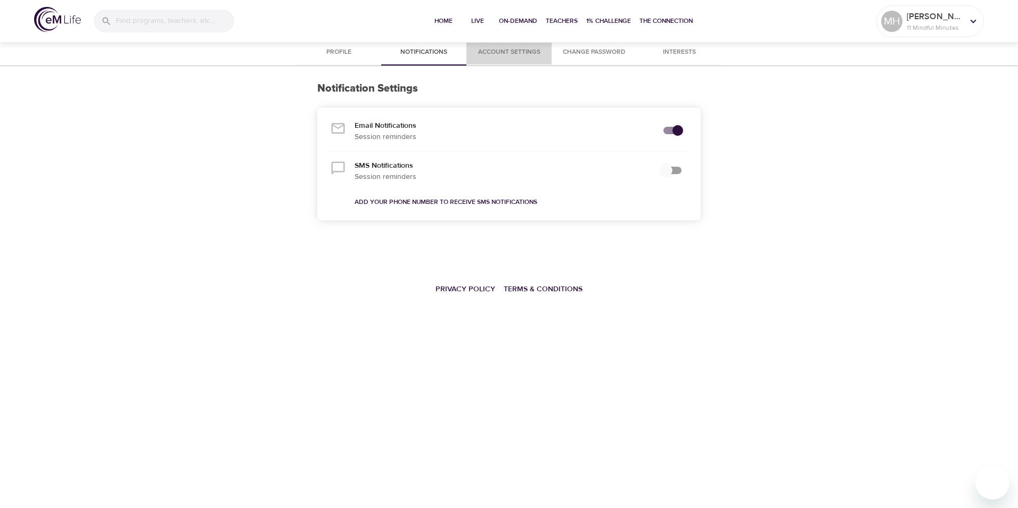
click at [511, 48] on span "Account Settings" at bounding box center [509, 52] width 72 height 11
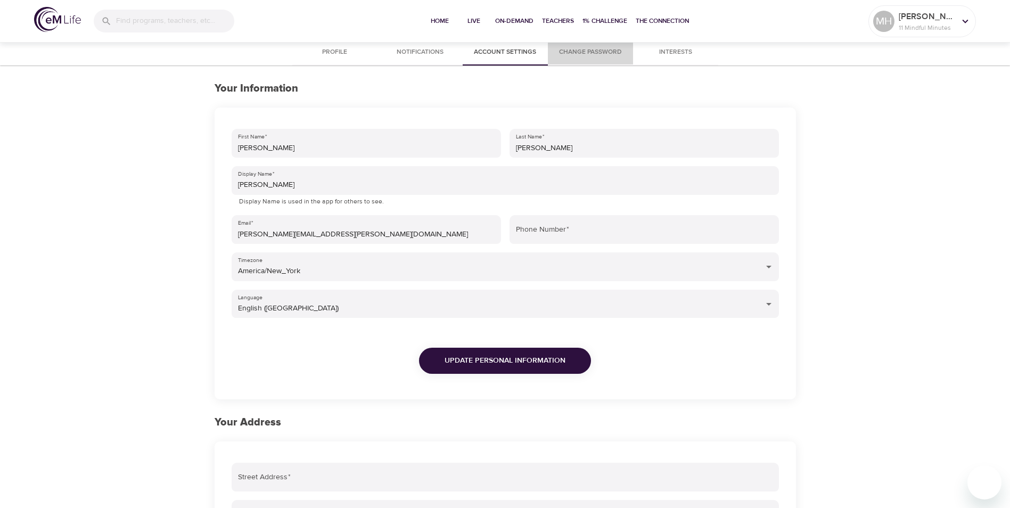
click at [587, 51] on span "Change Password" at bounding box center [590, 52] width 72 height 11
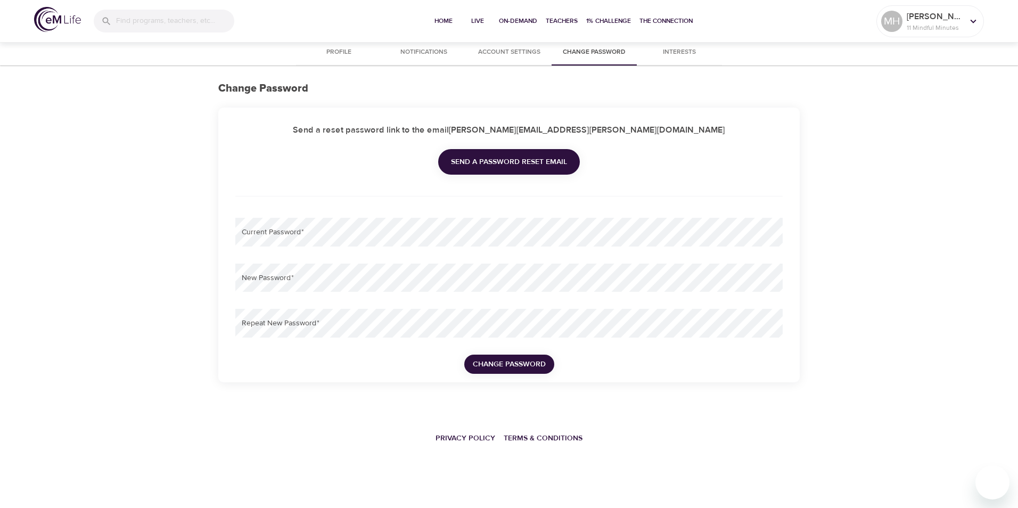
type input "[PERSON_NAME][EMAIL_ADDRESS][PERSON_NAME][DOMAIN_NAME]"
click at [338, 51] on span "Profile" at bounding box center [339, 52] width 72 height 11
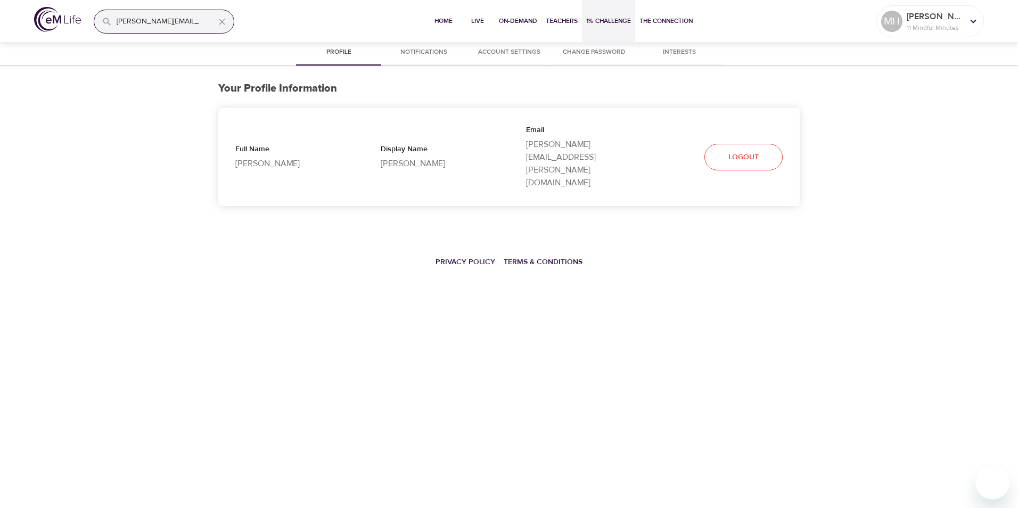
select select "10"
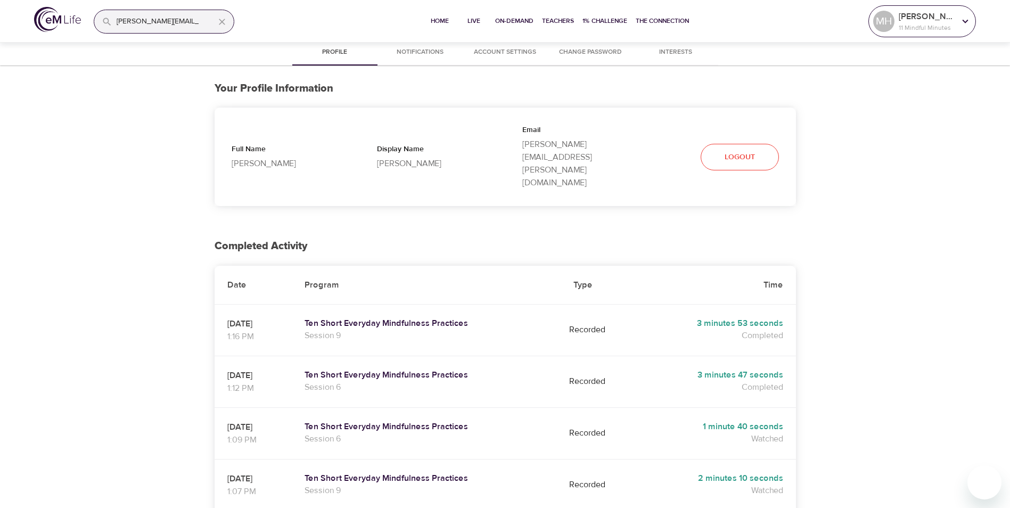
click at [957, 22] on div "[PERSON_NAME] 11 Mindful Minutes" at bounding box center [927, 21] width 61 height 27
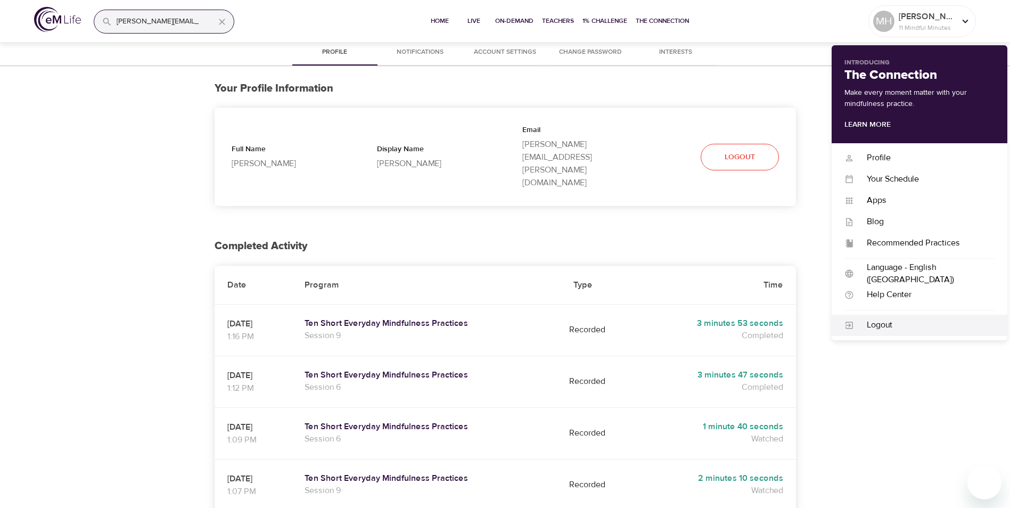
click at [893, 323] on div "Logout" at bounding box center [924, 325] width 141 height 12
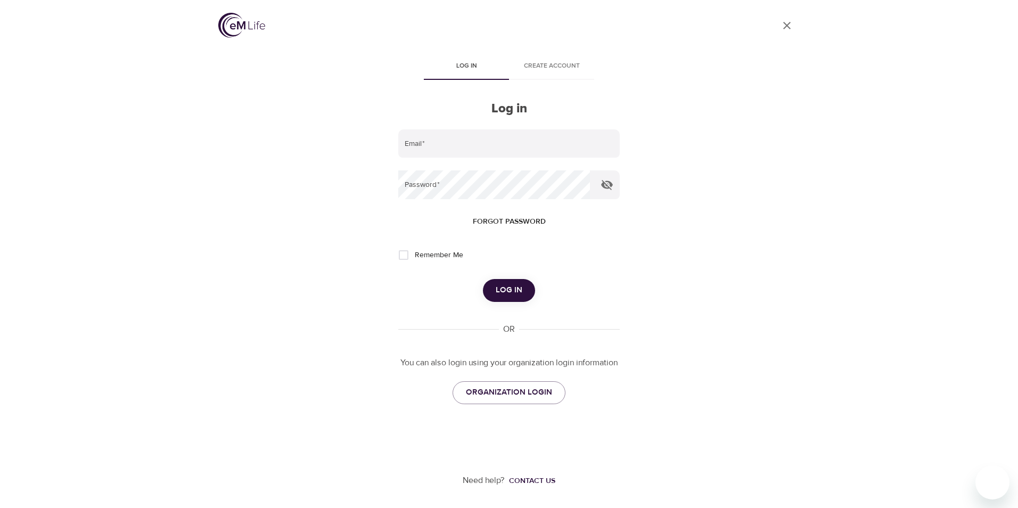
type input "[PERSON_NAME][EMAIL_ADDRESS][PERSON_NAME][DOMAIN_NAME]"
